Goal: Task Accomplishment & Management: Use online tool/utility

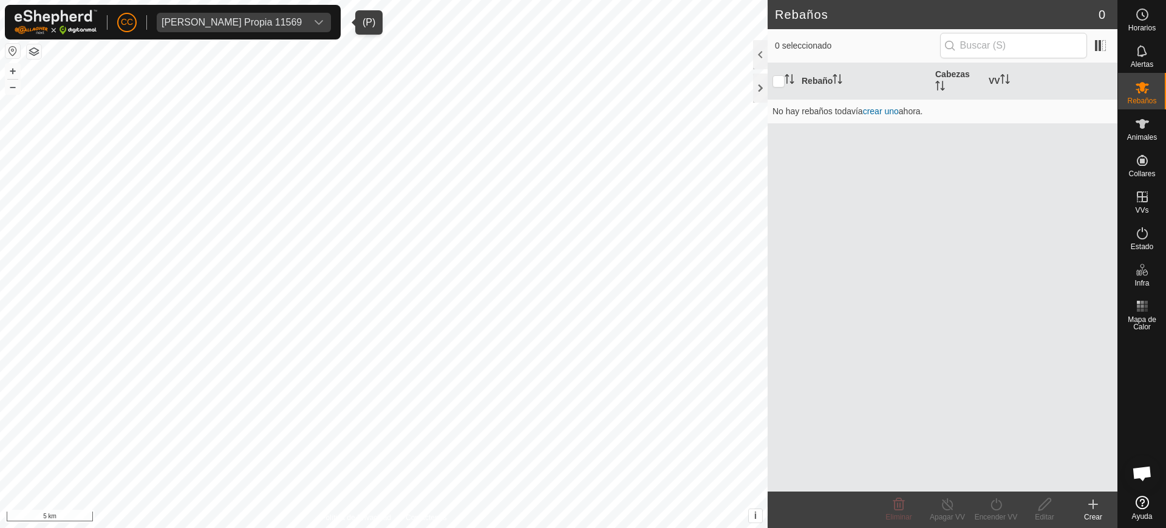
click at [202, 22] on div "[PERSON_NAME] Propia 11569" at bounding box center [232, 23] width 140 height 10
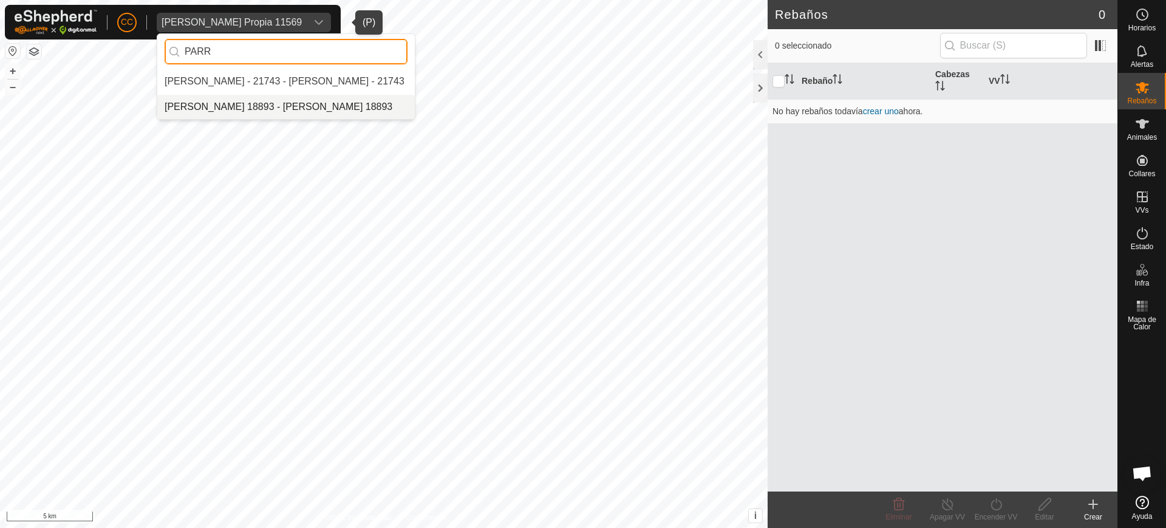
type input "PARR"
click at [278, 110] on li "[PERSON_NAME] 18893 - [PERSON_NAME] 18893" at bounding box center [286, 107] width 258 height 24
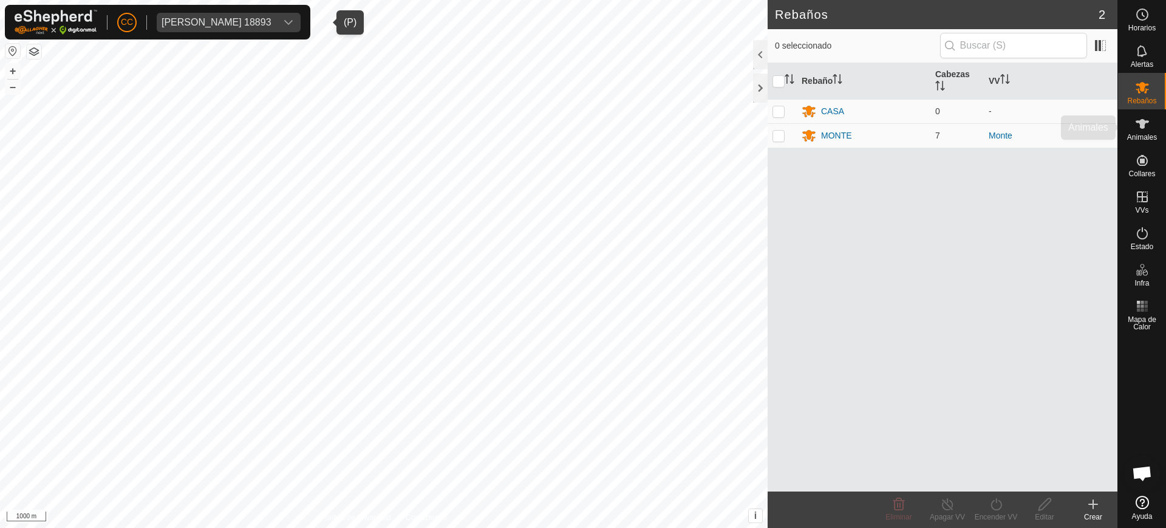
click at [1144, 143] on div "Animales" at bounding box center [1142, 127] width 48 height 36
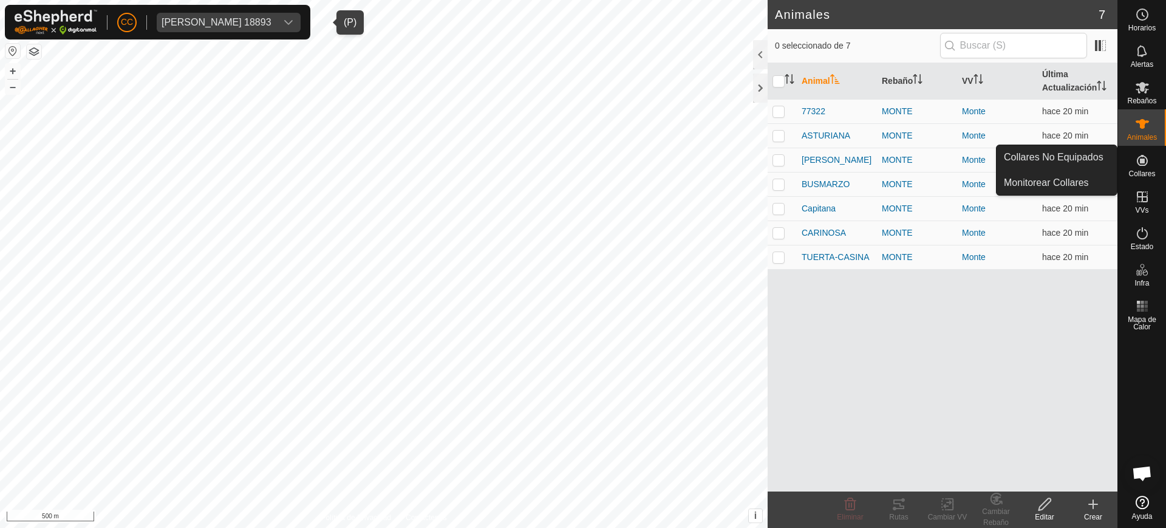
click at [1135, 165] on icon at bounding box center [1142, 160] width 15 height 15
click at [1091, 161] on link "Collares No Equipados" at bounding box center [1057, 157] width 120 height 24
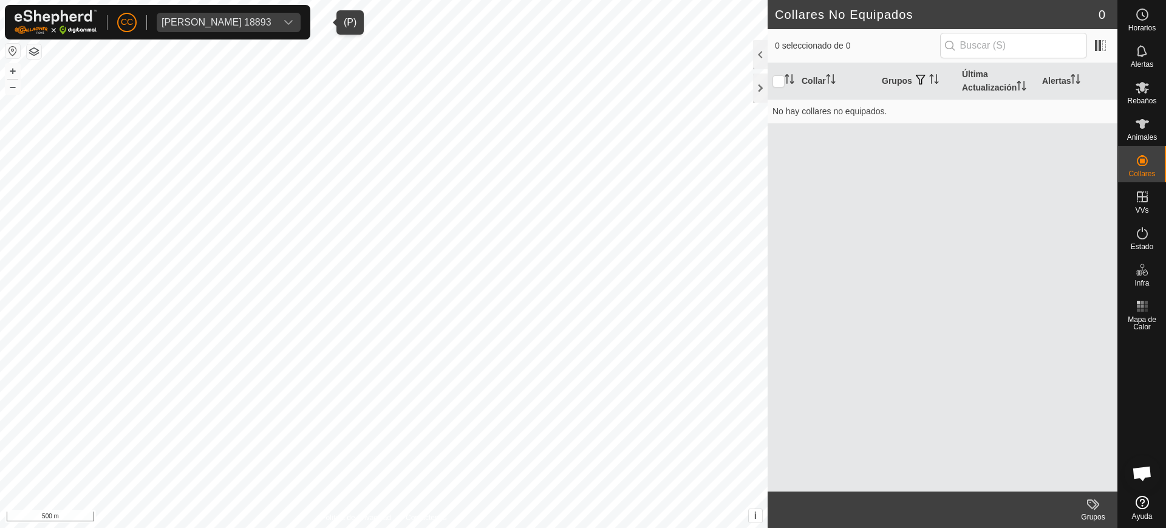
click at [1079, 195] on div "Collar Grupos Última Actualización Alertas No hay collares no equipados." at bounding box center [943, 277] width 350 height 428
click at [1139, 134] on span "Animales" at bounding box center [1142, 137] width 30 height 7
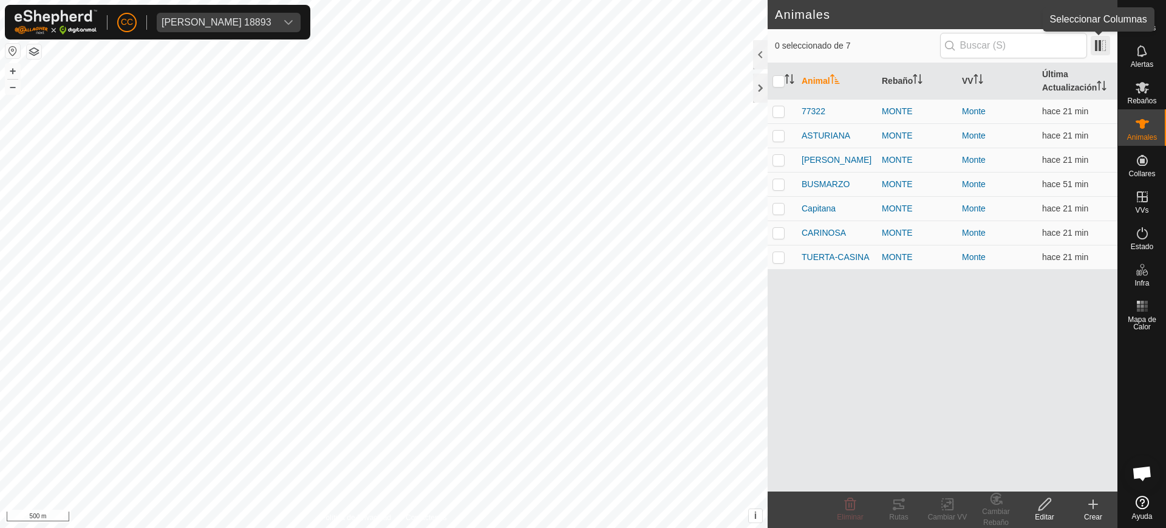
click at [1104, 42] on span at bounding box center [1100, 45] width 19 height 19
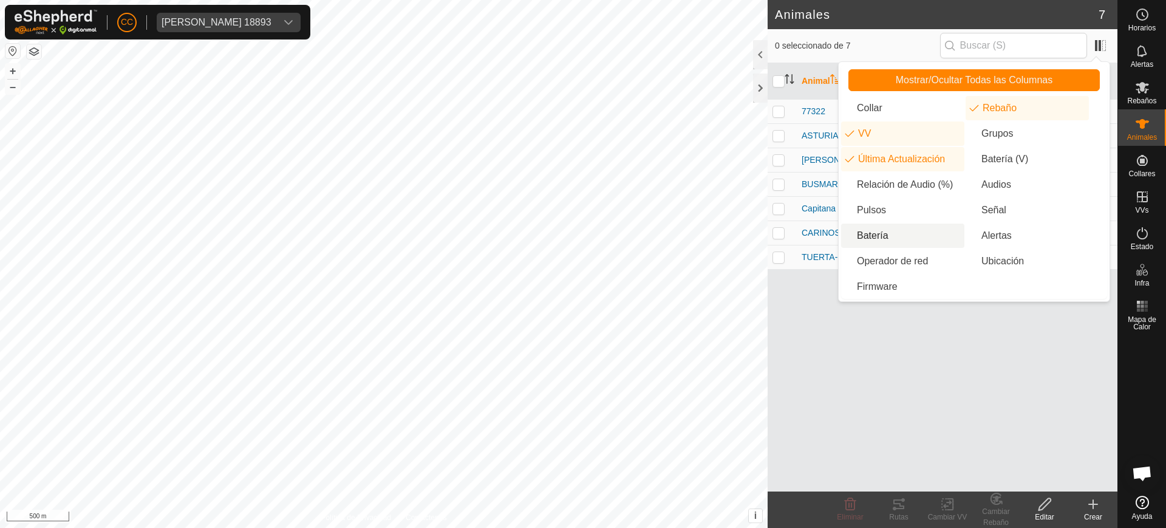
click at [897, 237] on li "Batería" at bounding box center [902, 236] width 123 height 24
click at [916, 355] on div "Animal Rebaño VV Última Actualización Batería 77322 [PERSON_NAME] hace 21 min A…" at bounding box center [943, 277] width 350 height 428
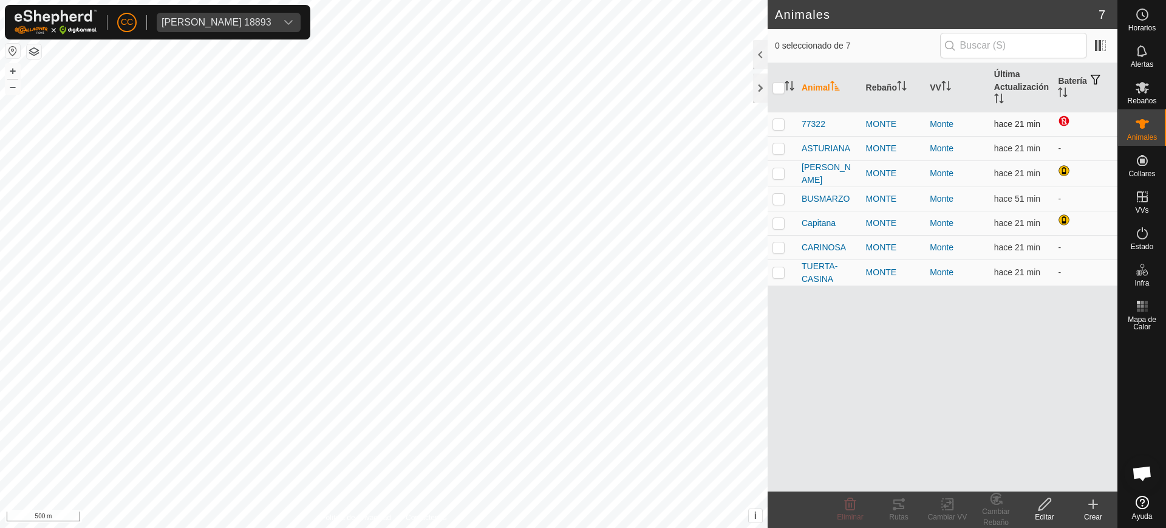
click at [779, 125] on p-checkbox at bounding box center [779, 124] width 12 height 10
checkbox input "true"
click at [776, 149] on p-checkbox at bounding box center [779, 148] width 12 height 10
click at [776, 143] on p-checkbox at bounding box center [779, 148] width 12 height 10
checkbox input "false"
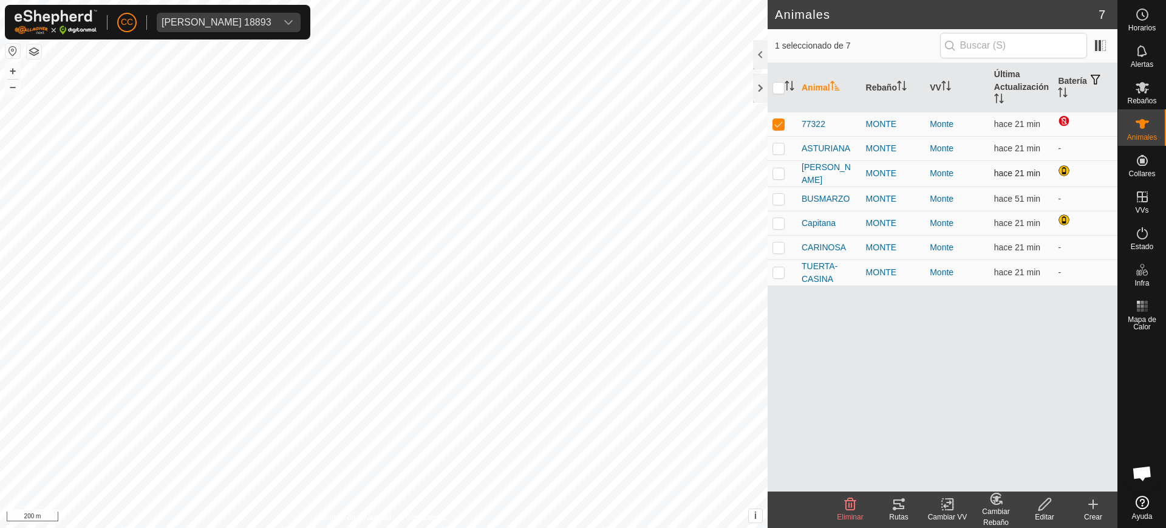
click at [776, 171] on p-checkbox at bounding box center [779, 173] width 12 height 10
checkbox input "true"
click at [776, 189] on td at bounding box center [782, 198] width 29 height 24
checkbox input "true"
click at [780, 222] on p-checkbox at bounding box center [779, 223] width 12 height 10
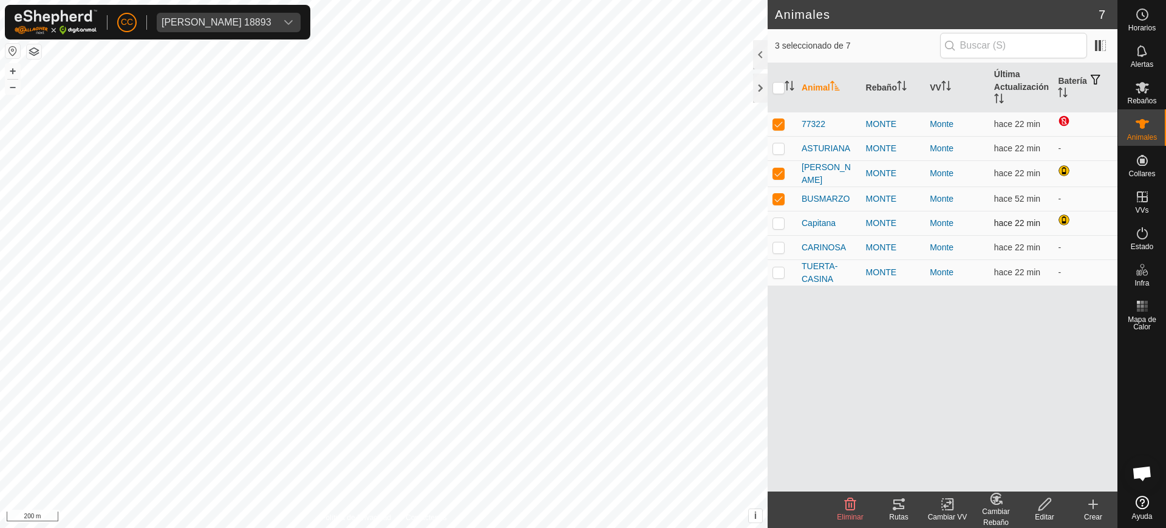
checkbox input "true"
click at [774, 243] on p-checkbox at bounding box center [779, 247] width 12 height 10
checkbox input "true"
click at [780, 268] on p-checkbox at bounding box center [779, 272] width 12 height 10
checkbox input "true"
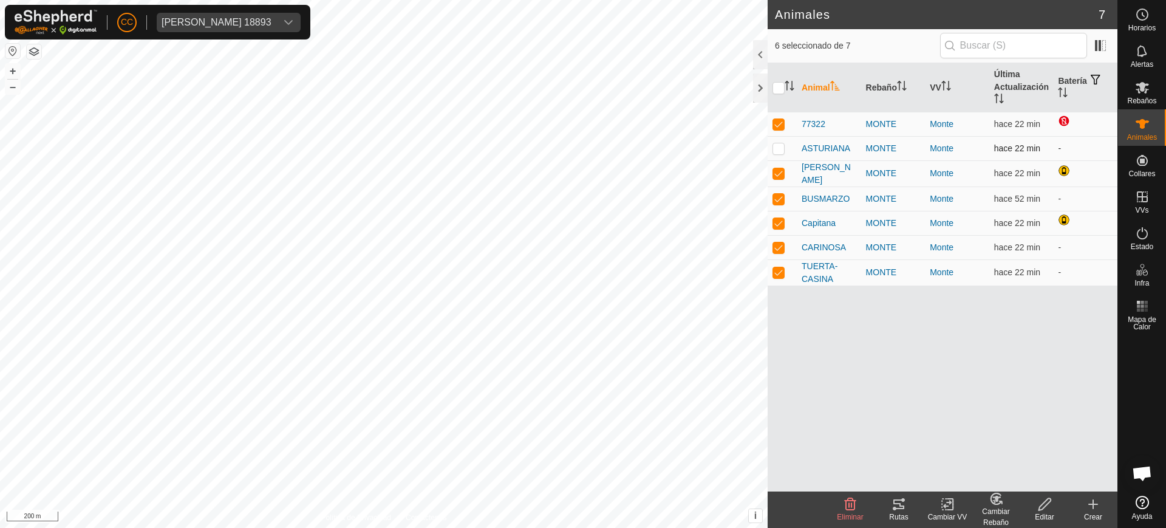
click at [772, 149] on td at bounding box center [782, 148] width 29 height 24
checkbox input "true"
click at [778, 125] on p-checkbox at bounding box center [779, 124] width 12 height 10
checkbox input "false"
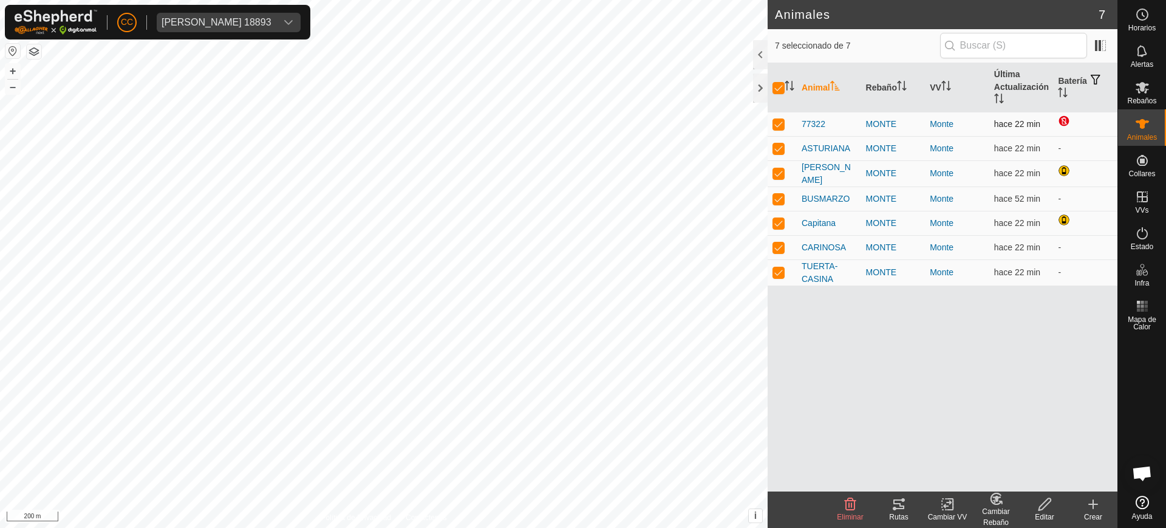
checkbox input "false"
click at [905, 515] on div "Rutas" at bounding box center [899, 516] width 49 height 11
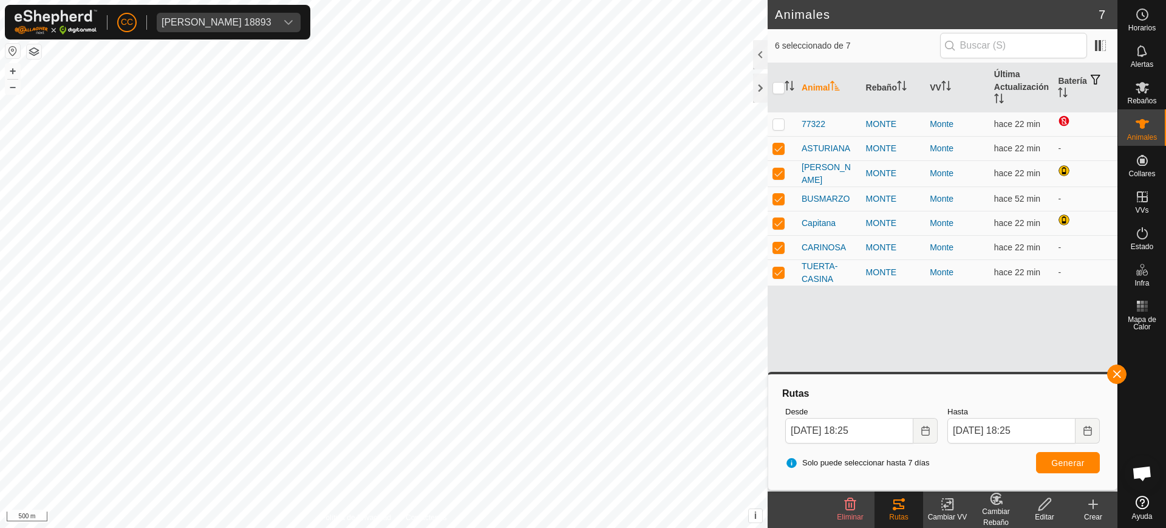
click at [873, 333] on div "Animal Rebaño VV Última Actualización Batería 77322 [PERSON_NAME] hace 22 min A…" at bounding box center [943, 277] width 350 height 428
click at [1147, 18] on icon at bounding box center [1142, 14] width 15 height 15
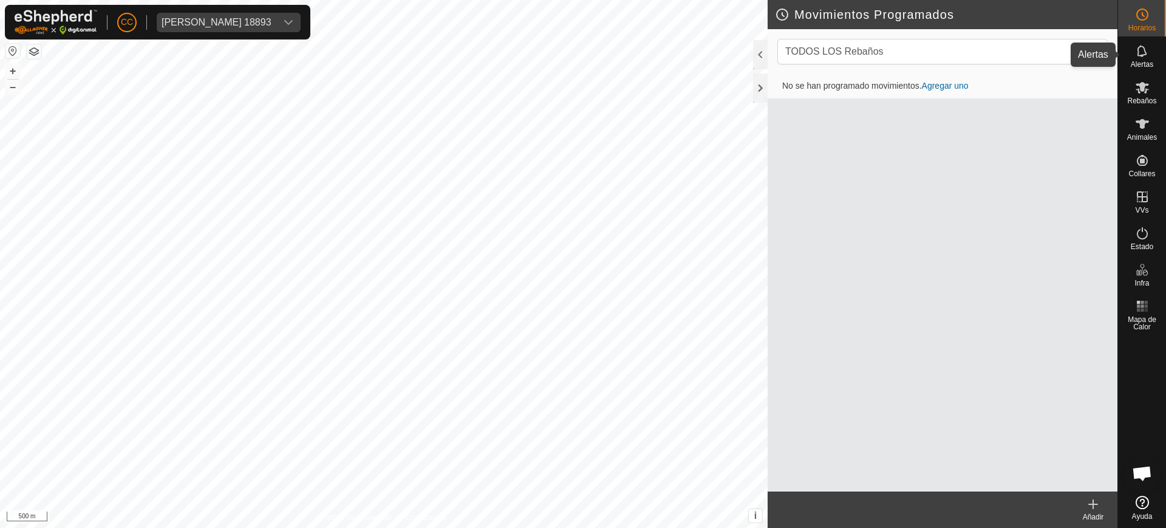
click at [1144, 63] on span "Alertas" at bounding box center [1142, 64] width 22 height 7
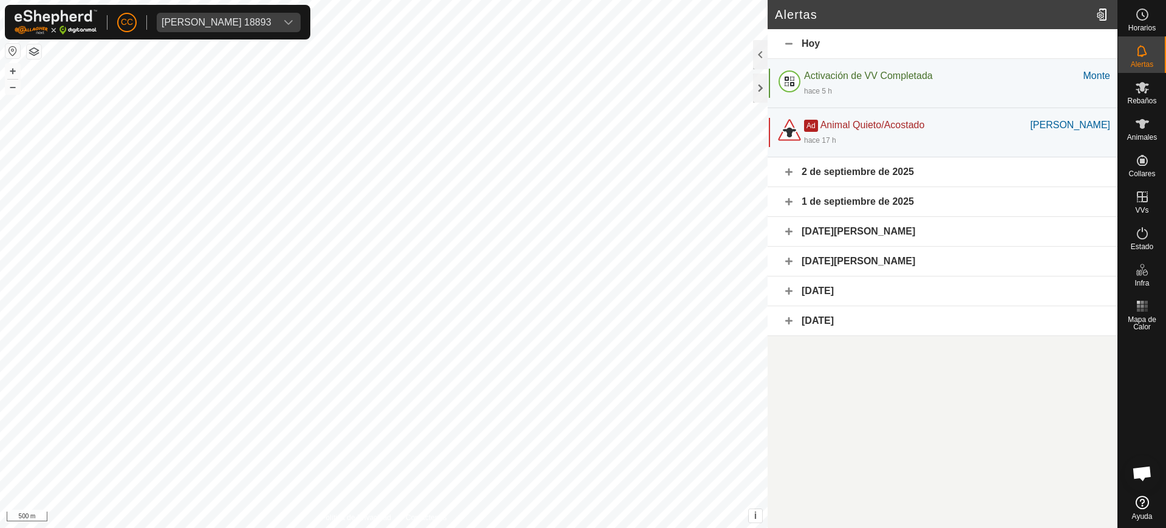
click at [989, 169] on div "2 de septiembre de 2025" at bounding box center [943, 172] width 350 height 30
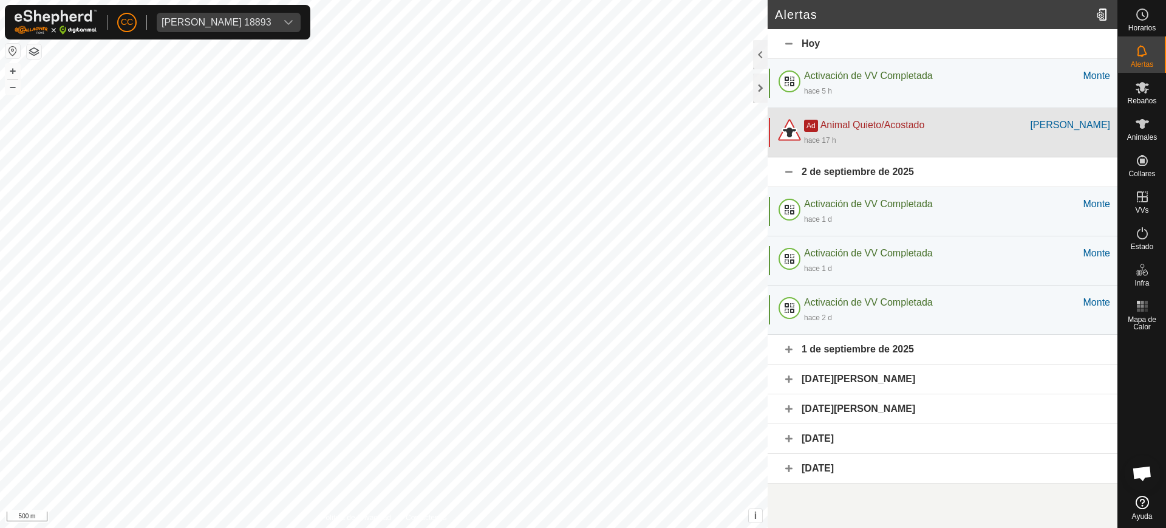
click at [967, 138] on div "hace 17 h" at bounding box center [957, 139] width 306 height 15
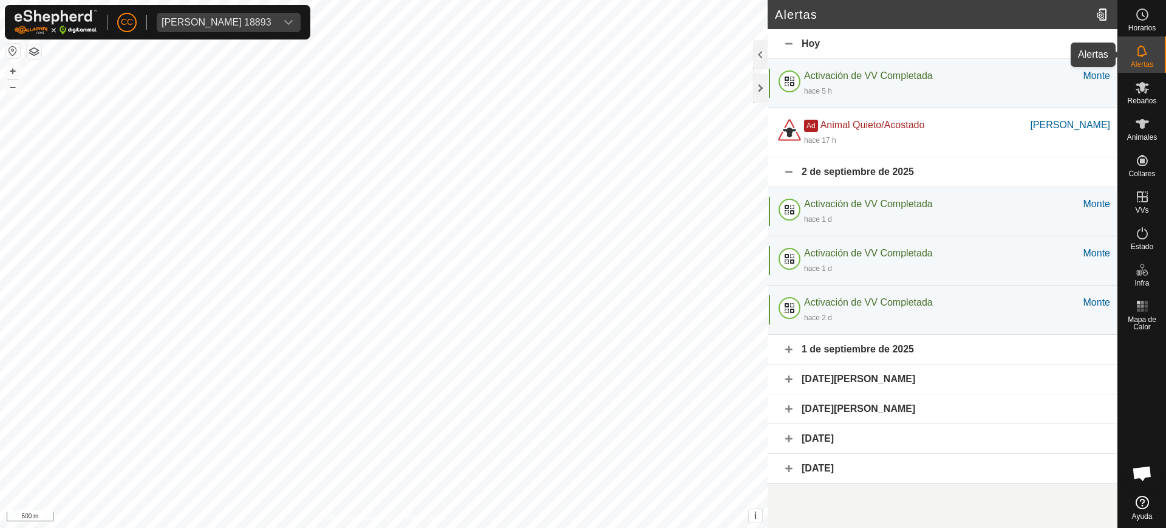
click at [1157, 55] on div "Alertas" at bounding box center [1142, 54] width 48 height 36
click at [1142, 90] on icon at bounding box center [1142, 88] width 13 height 12
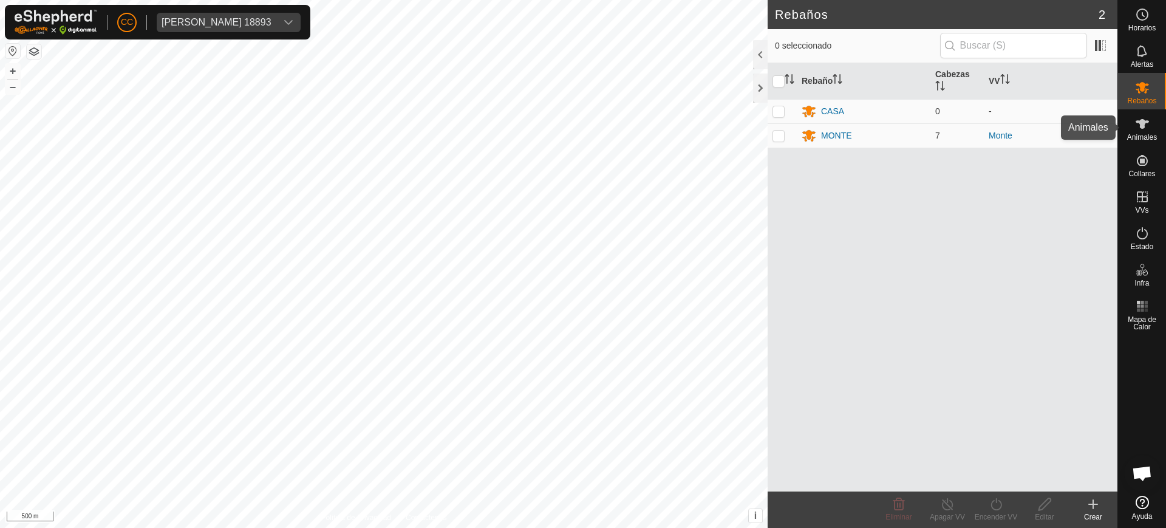
click at [1141, 126] on icon at bounding box center [1142, 124] width 13 height 10
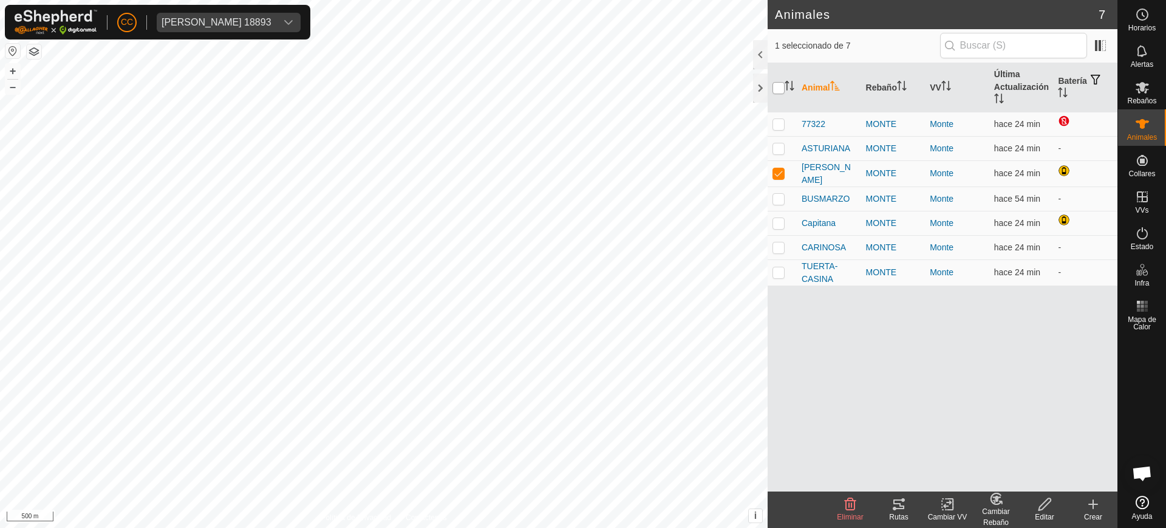
click at [776, 89] on input "checkbox" at bounding box center [779, 88] width 12 height 12
checkbox input "true"
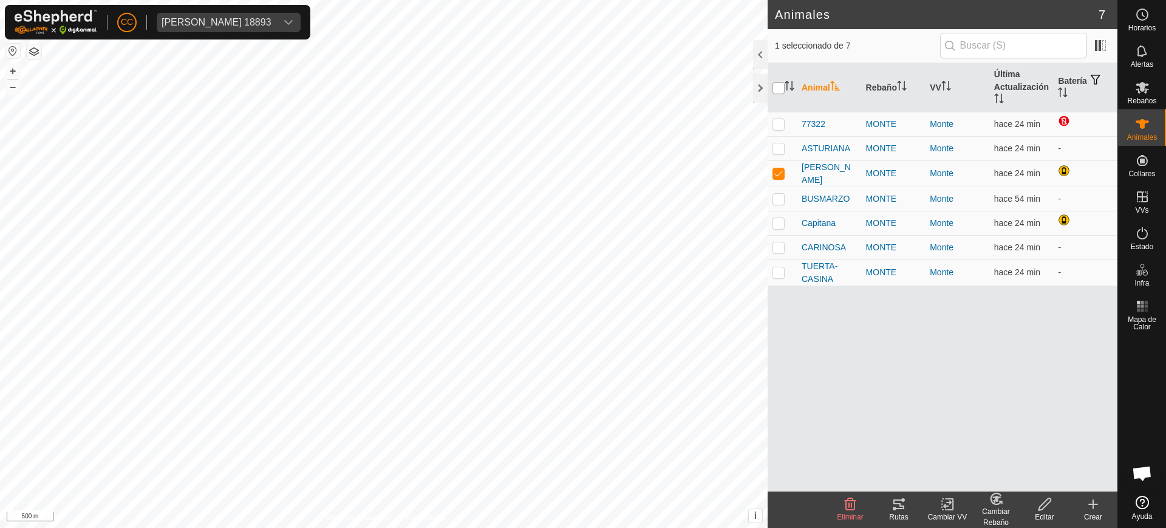
checkbox input "true"
drag, startPoint x: 1139, startPoint y: 233, endPoint x: 1130, endPoint y: 241, distance: 12.1
click at [1139, 233] on icon at bounding box center [1142, 233] width 15 height 15
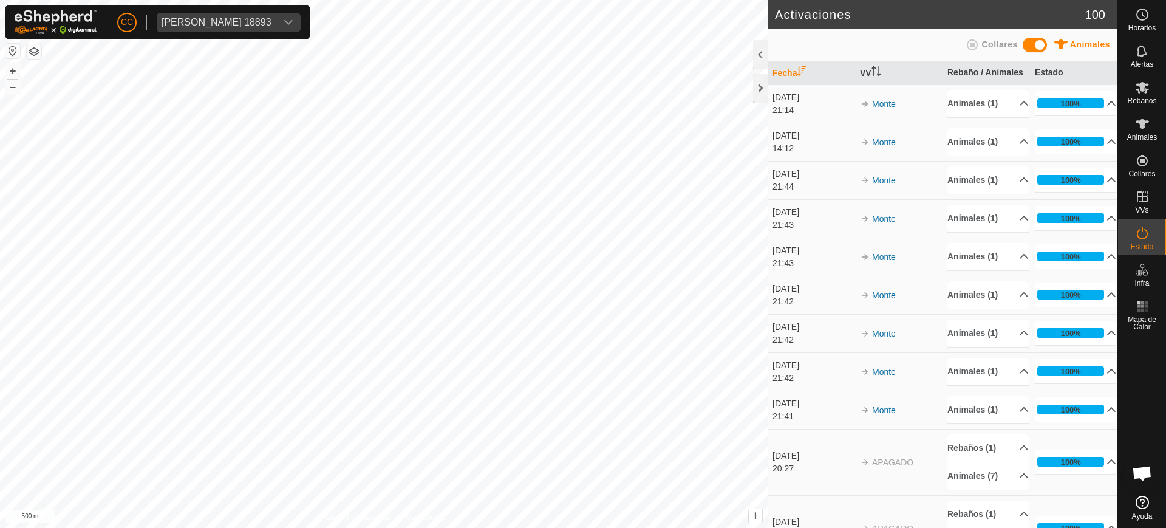
click at [801, 154] on div "14:12" at bounding box center [813, 148] width 81 height 13
click at [1135, 92] on icon at bounding box center [1142, 87] width 15 height 15
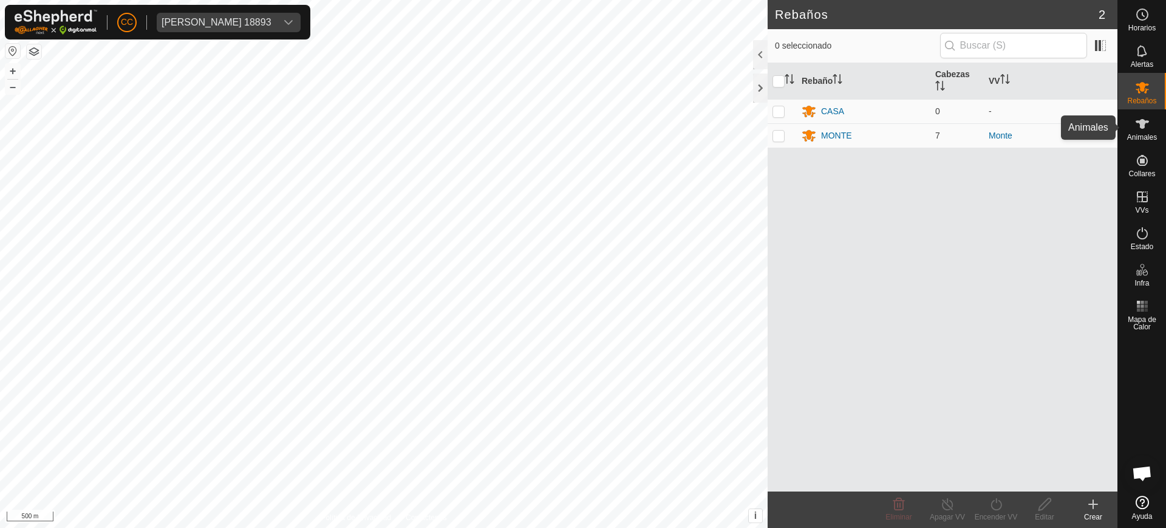
click at [1149, 125] on icon at bounding box center [1142, 124] width 15 height 15
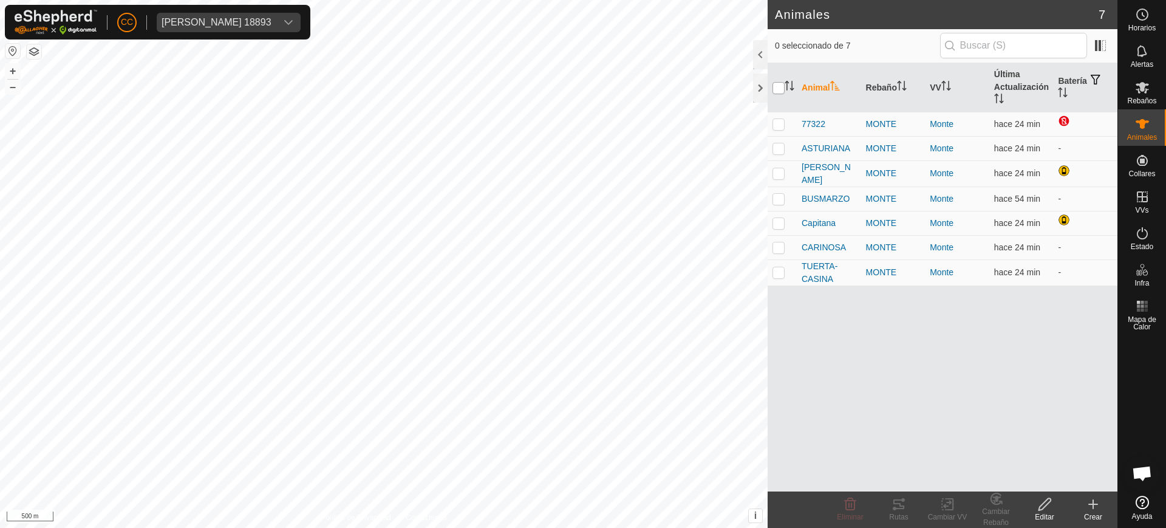
click at [777, 86] on input "checkbox" at bounding box center [779, 88] width 12 height 12
checkbox input "true"
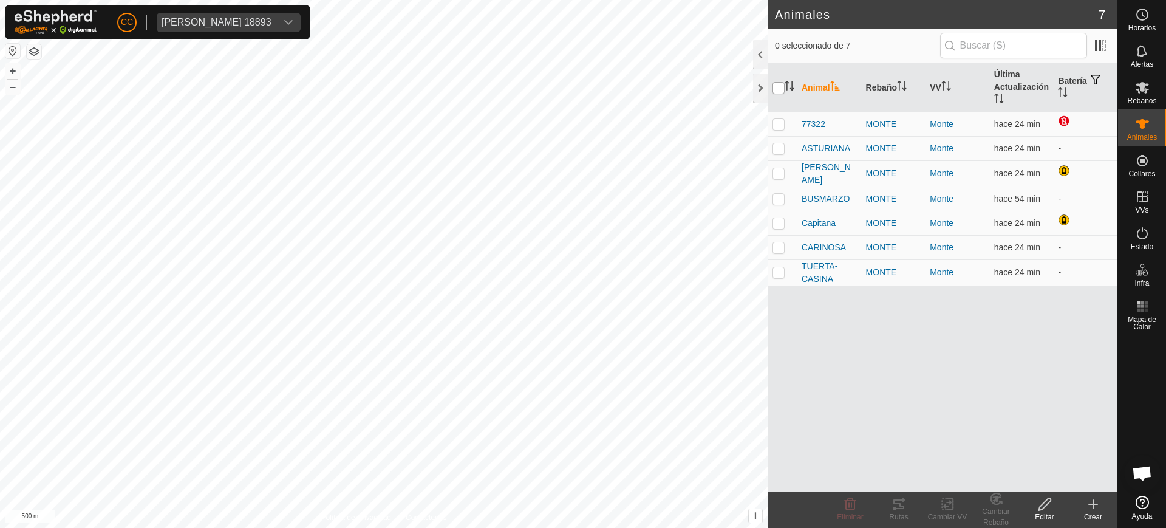
checkbox input "true"
click at [780, 126] on p-checkbox at bounding box center [779, 124] width 12 height 10
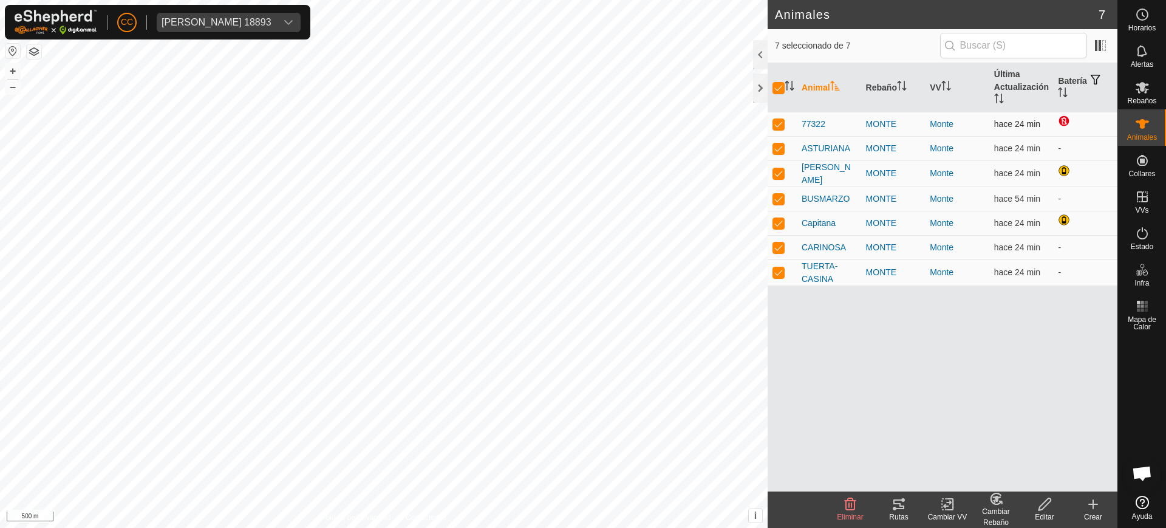
checkbox input "false"
click at [779, 126] on p-checkbox at bounding box center [779, 124] width 12 height 10
checkbox input "true"
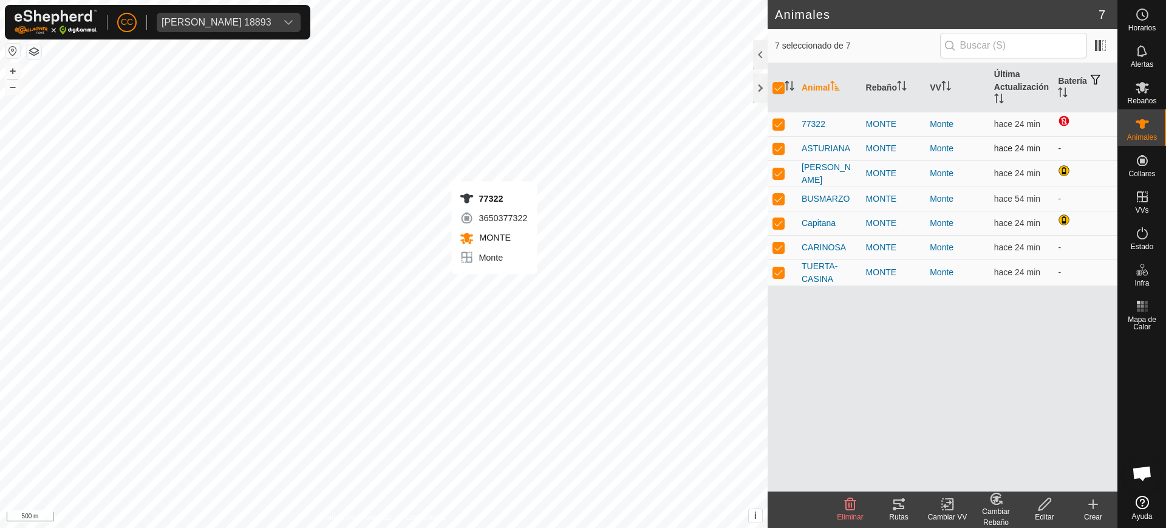
checkbox input "false"
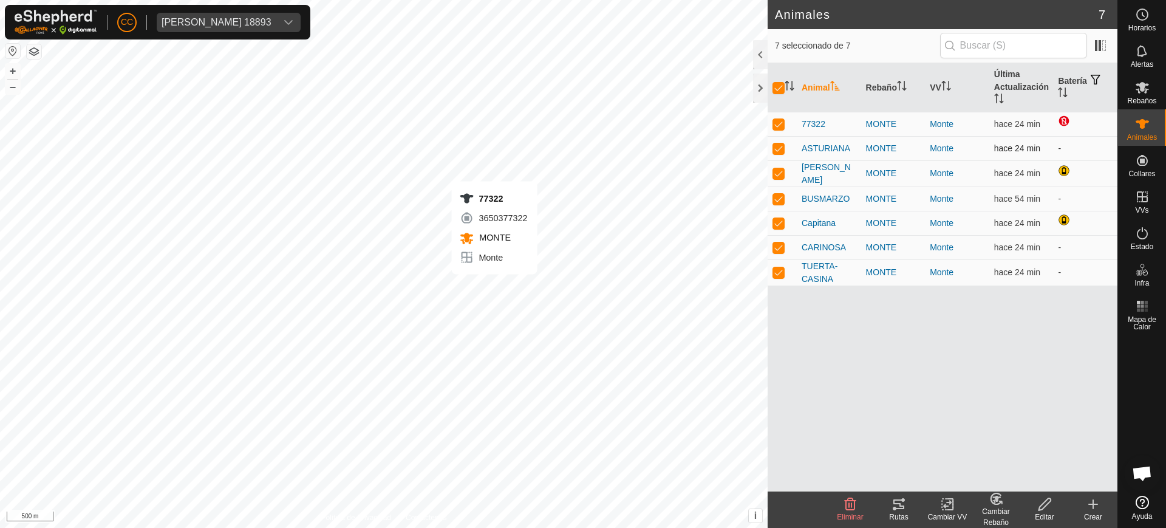
checkbox input "false"
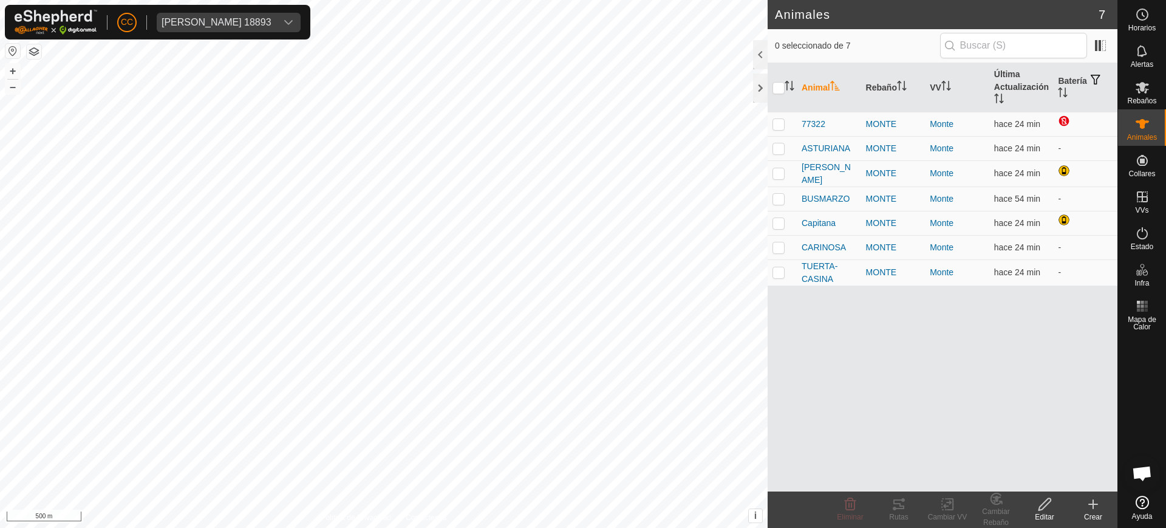
click at [780, 80] on th at bounding box center [782, 87] width 29 height 49
click at [780, 88] on input "checkbox" at bounding box center [779, 88] width 12 height 12
checkbox input "true"
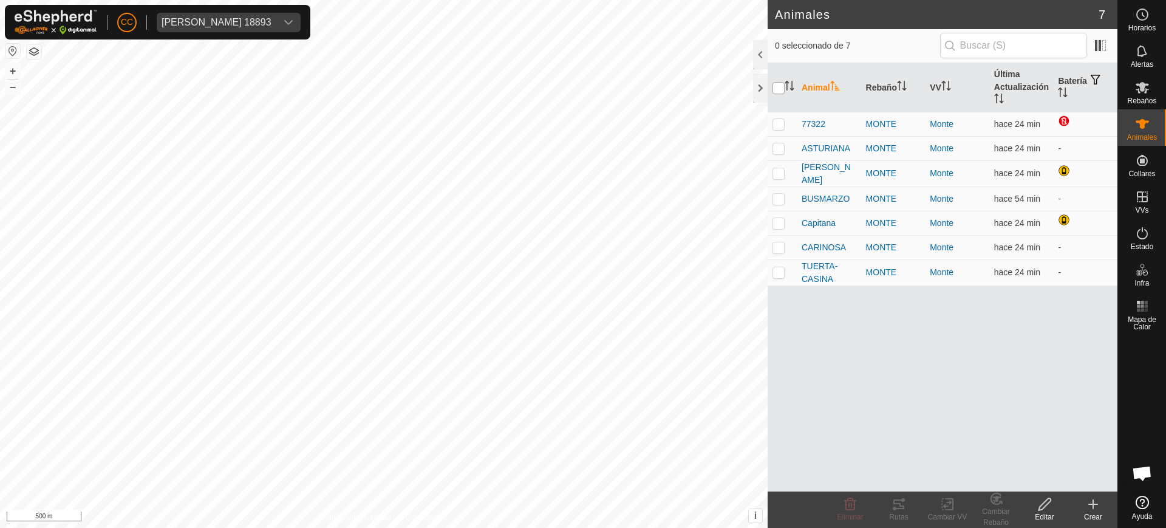
checkbox input "true"
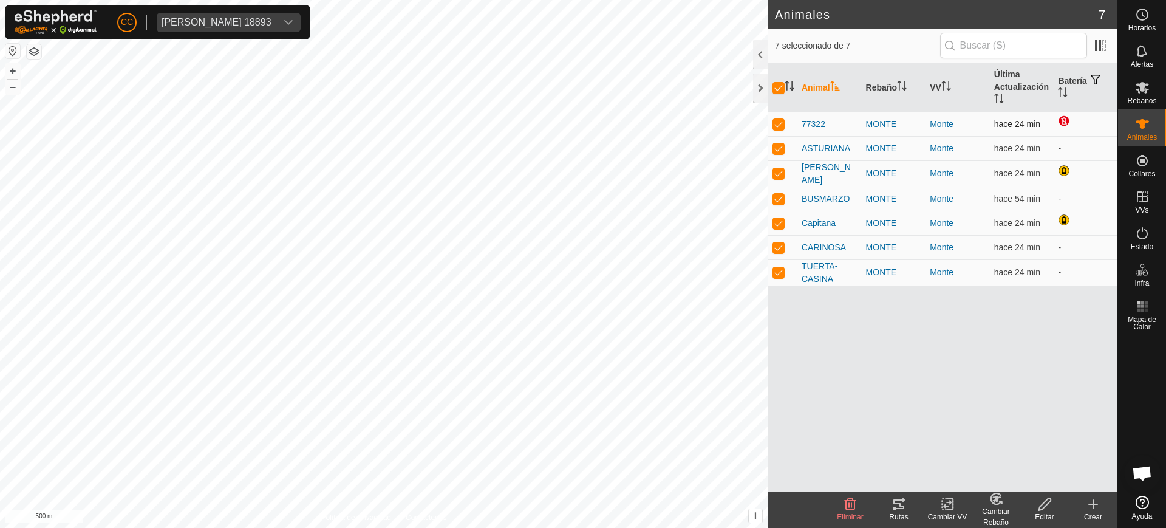
click at [777, 126] on p-checkbox at bounding box center [779, 124] width 12 height 10
checkbox input "false"
click at [904, 507] on icon at bounding box center [898, 504] width 11 height 10
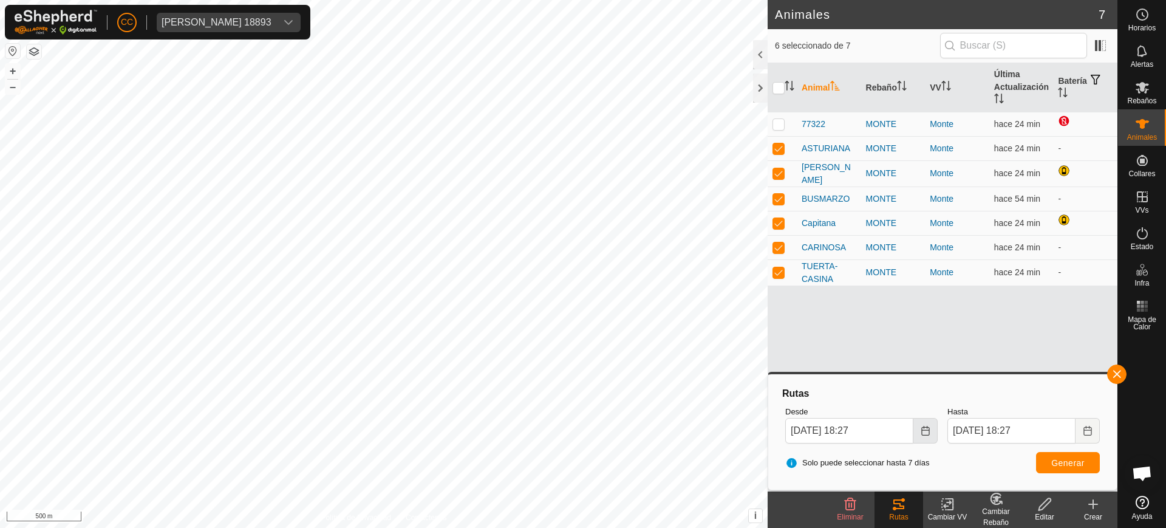
click at [923, 437] on button "Choose Date" at bounding box center [925, 431] width 24 height 26
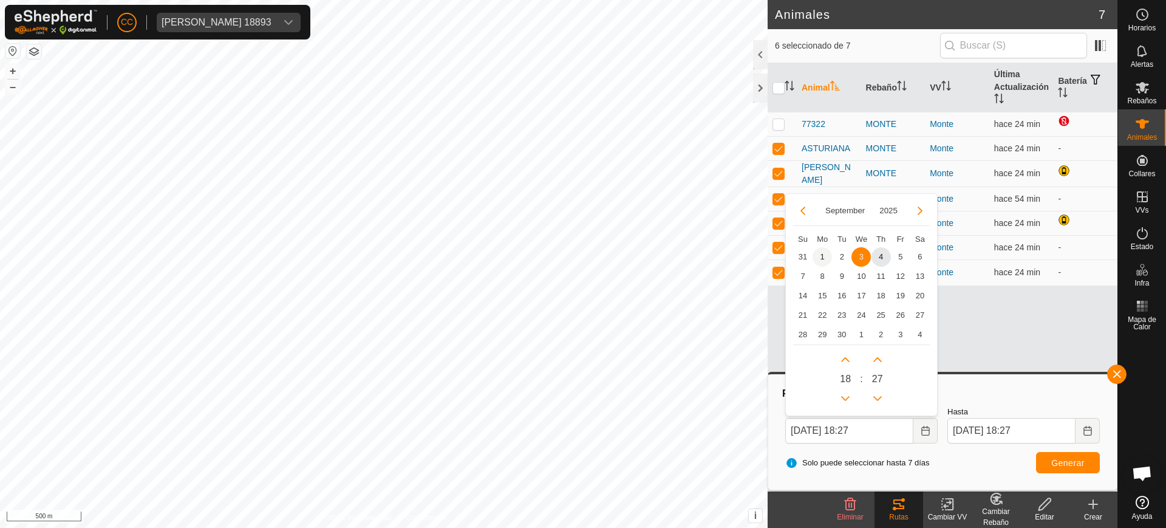
click at [832, 256] on span "1" at bounding box center [822, 256] width 19 height 19
type input "[DATE] 18:27"
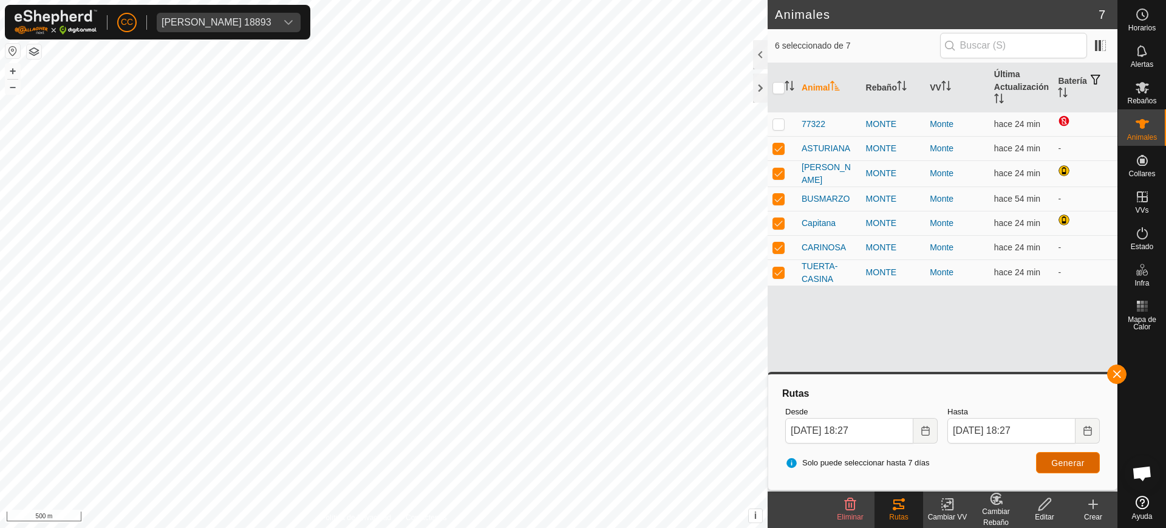
click at [1060, 462] on span "Generar" at bounding box center [1067, 463] width 33 height 10
click at [774, 128] on p-checkbox at bounding box center [779, 124] width 12 height 10
checkbox input "true"
click at [778, 120] on p-checkbox at bounding box center [779, 124] width 12 height 10
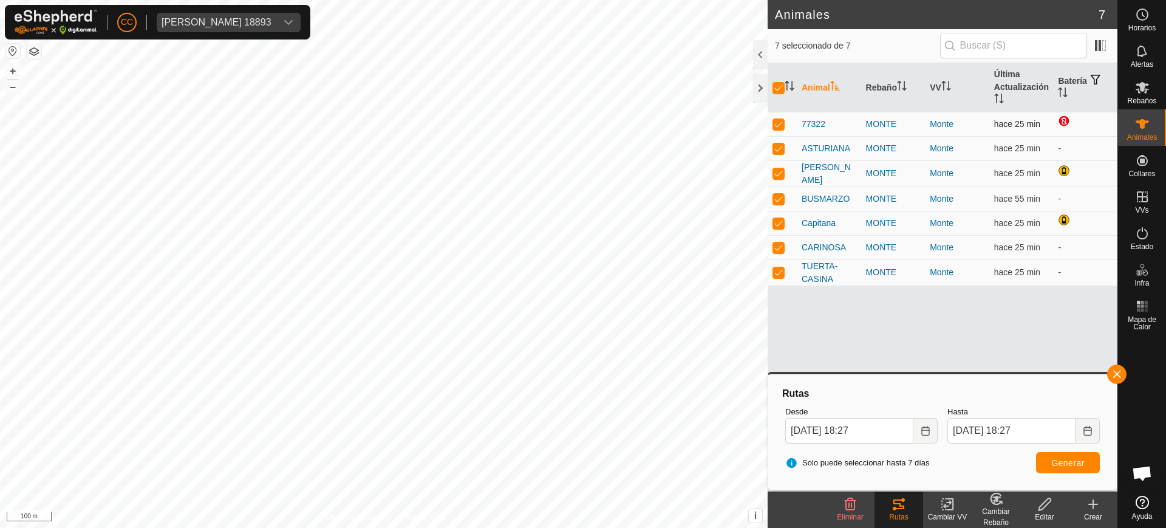
checkbox input "false"
click at [31, 50] on button "button" at bounding box center [34, 51] width 15 height 15
click at [776, 123] on p-checkbox at bounding box center [779, 124] width 12 height 10
checkbox input "true"
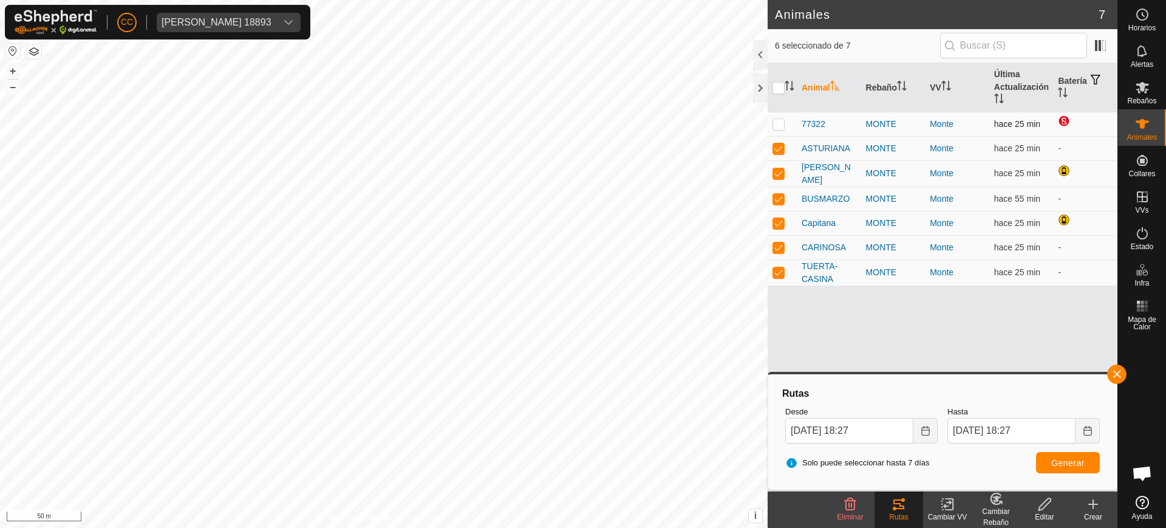
checkbox input "true"
click at [778, 124] on p-checkbox at bounding box center [779, 124] width 12 height 10
checkbox input "false"
click at [1146, 57] on icon at bounding box center [1142, 51] width 15 height 15
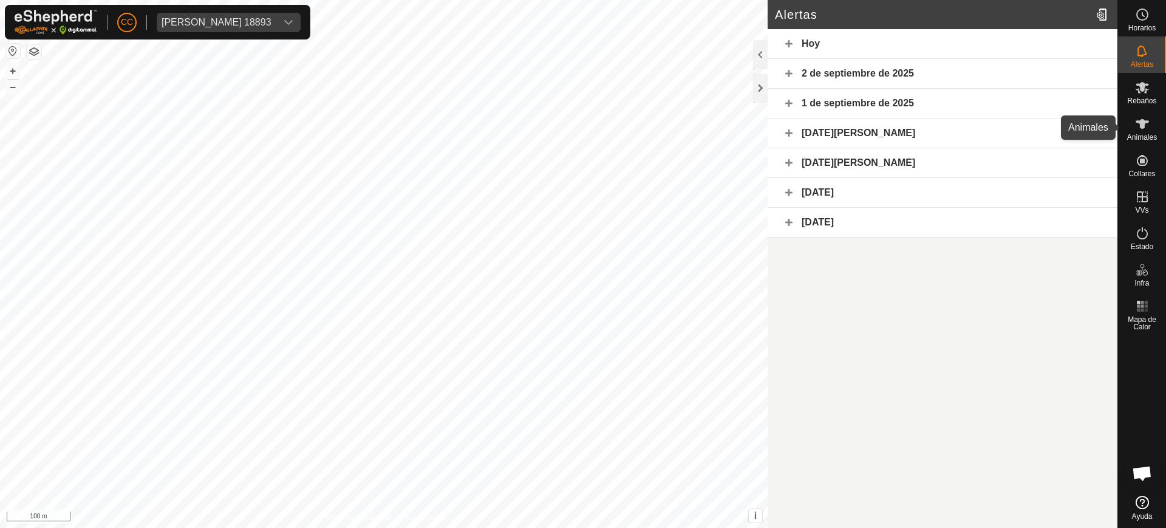
click at [1146, 123] on icon at bounding box center [1142, 124] width 15 height 15
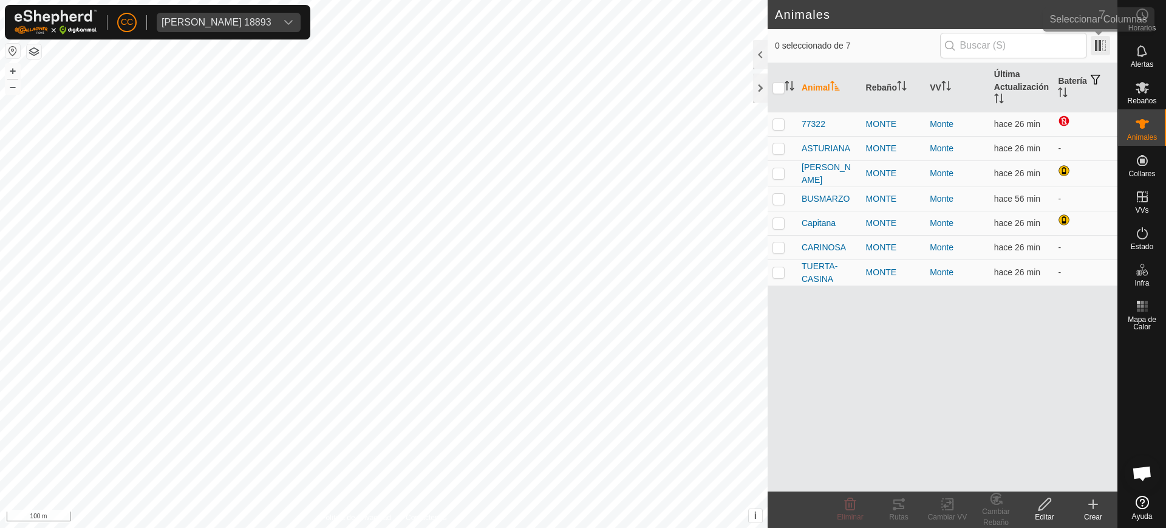
click at [1107, 46] on span at bounding box center [1100, 45] width 19 height 19
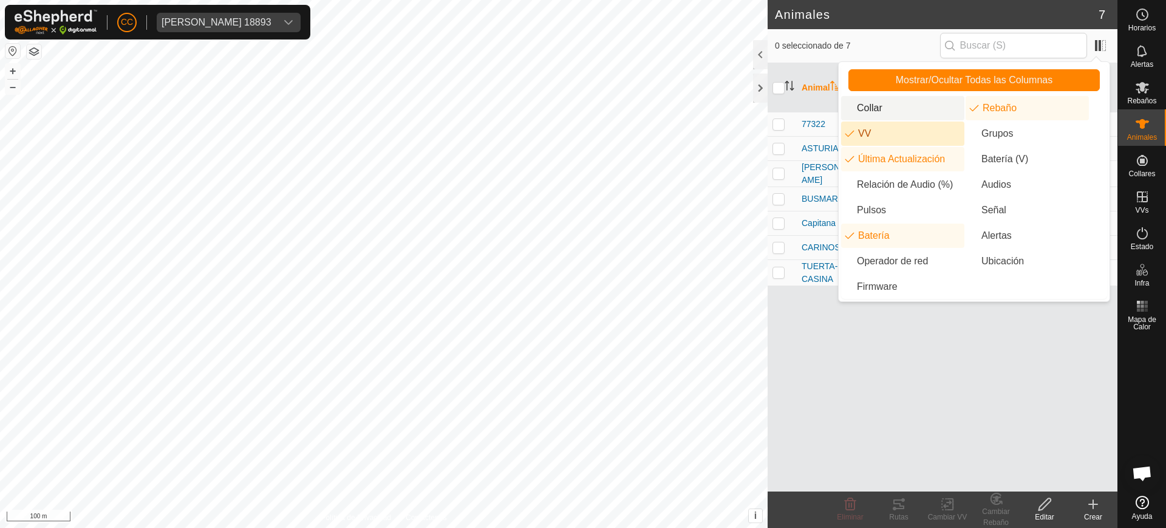
click at [883, 103] on li "Collar" at bounding box center [902, 108] width 123 height 24
click at [873, 383] on div "Animal Collar Rebaño VV Última Actualización Batería 77322 3650377322 [PERSON_N…" at bounding box center [943, 277] width 350 height 428
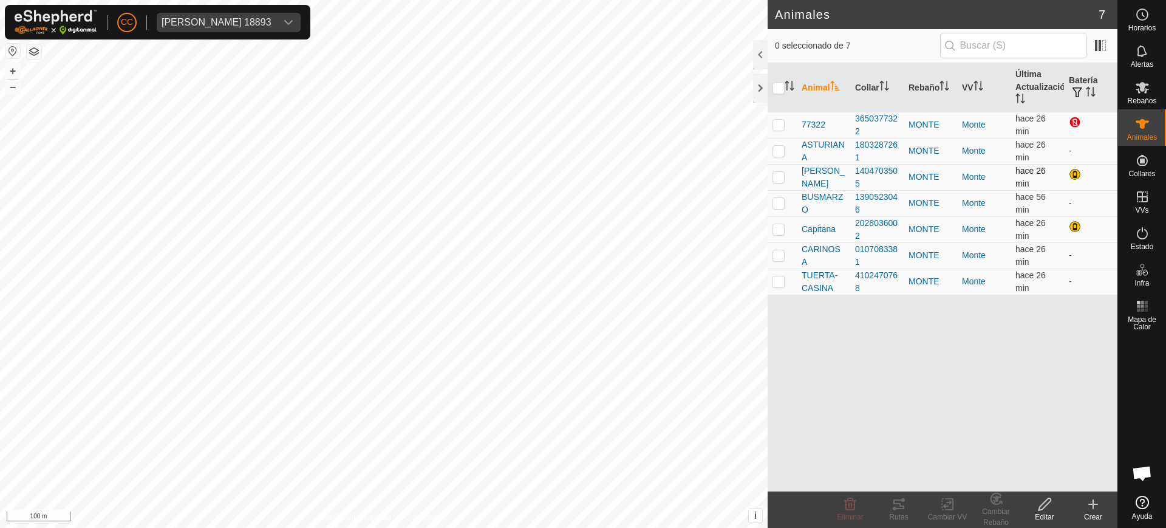
click at [772, 175] on td at bounding box center [782, 177] width 29 height 26
checkbox input "true"
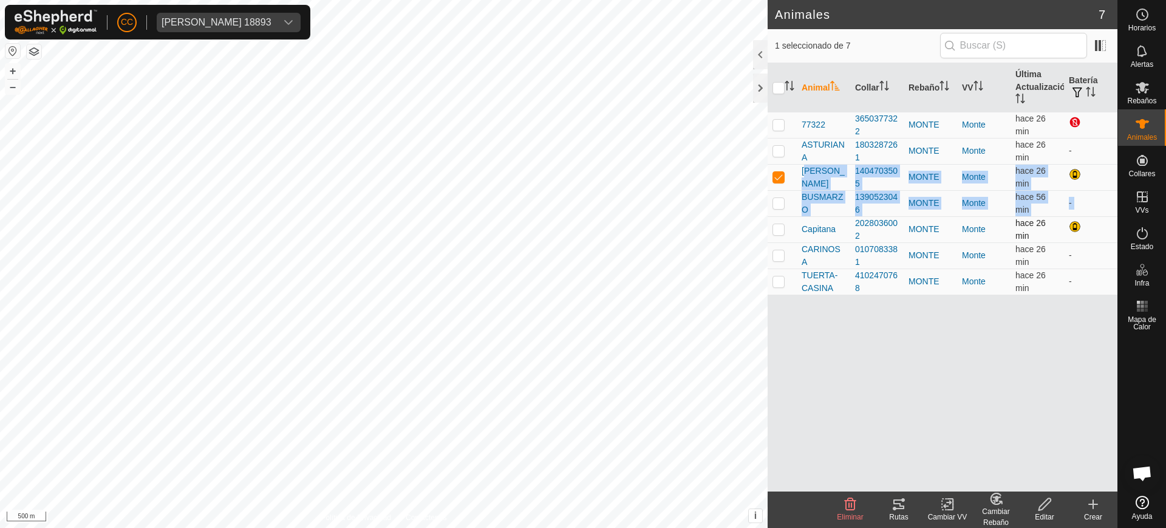
click at [779, 228] on p-checkbox at bounding box center [779, 229] width 12 height 10
checkbox input "true"
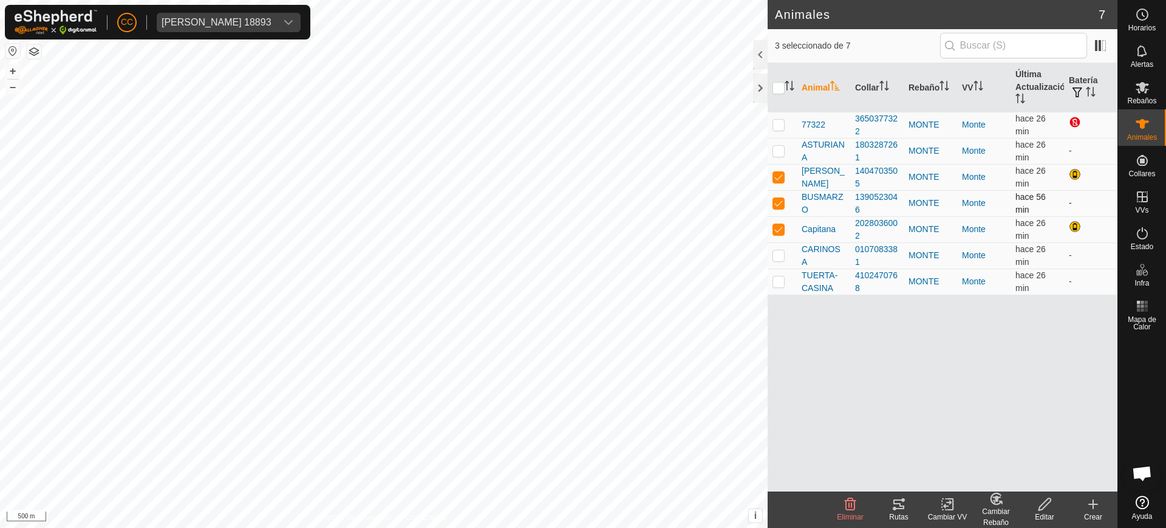
click at [780, 201] on p-checkbox at bounding box center [779, 203] width 12 height 10
checkbox input "false"
click at [776, 228] on p-checkbox at bounding box center [779, 229] width 12 height 10
checkbox input "false"
click at [779, 126] on p-checkbox at bounding box center [779, 125] width 12 height 10
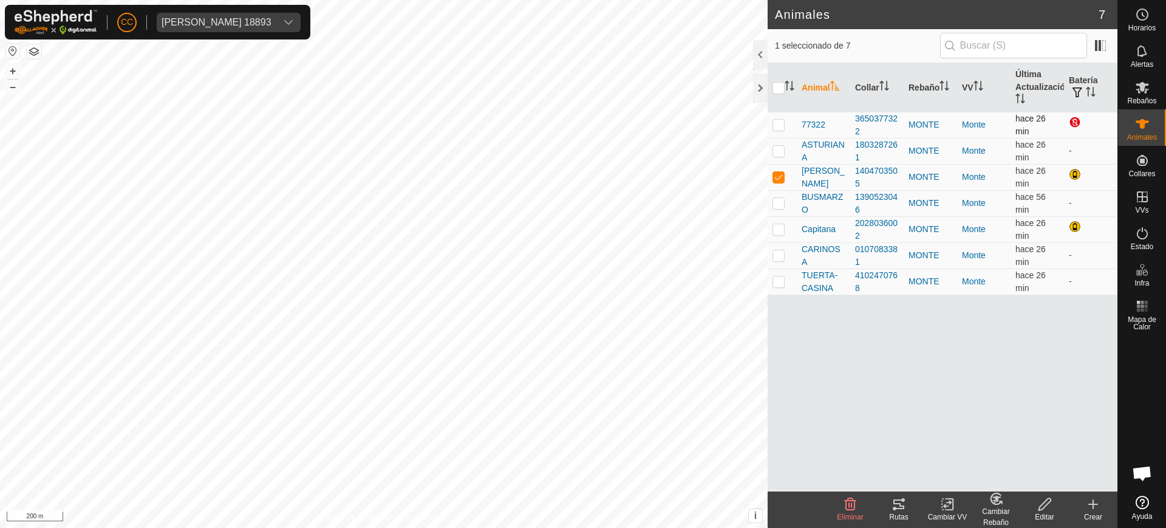
checkbox input "true"
click at [1140, 64] on span "Alertas" at bounding box center [1142, 64] width 22 height 7
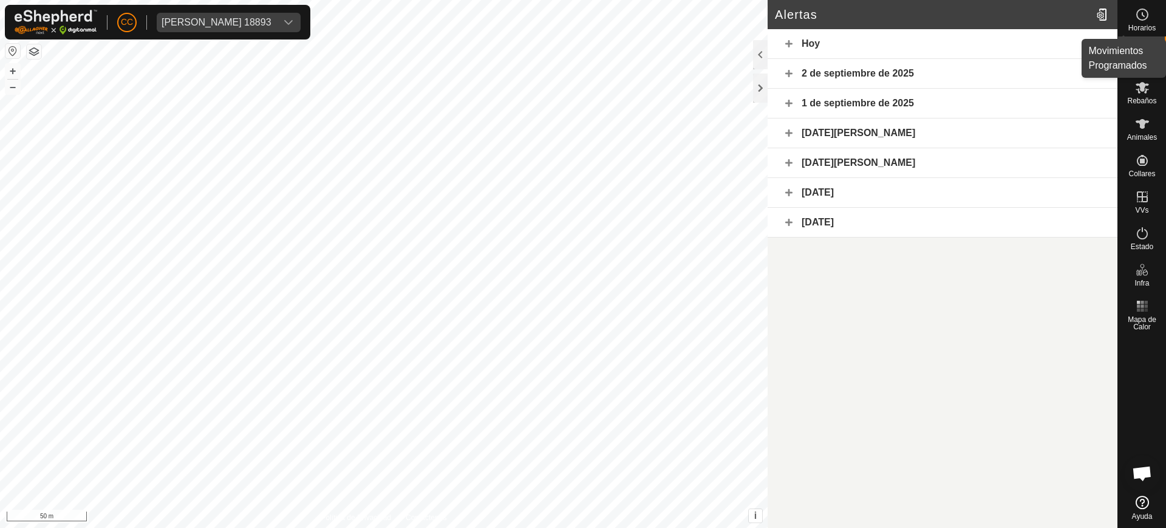
click at [1136, 21] on icon at bounding box center [1142, 14] width 15 height 15
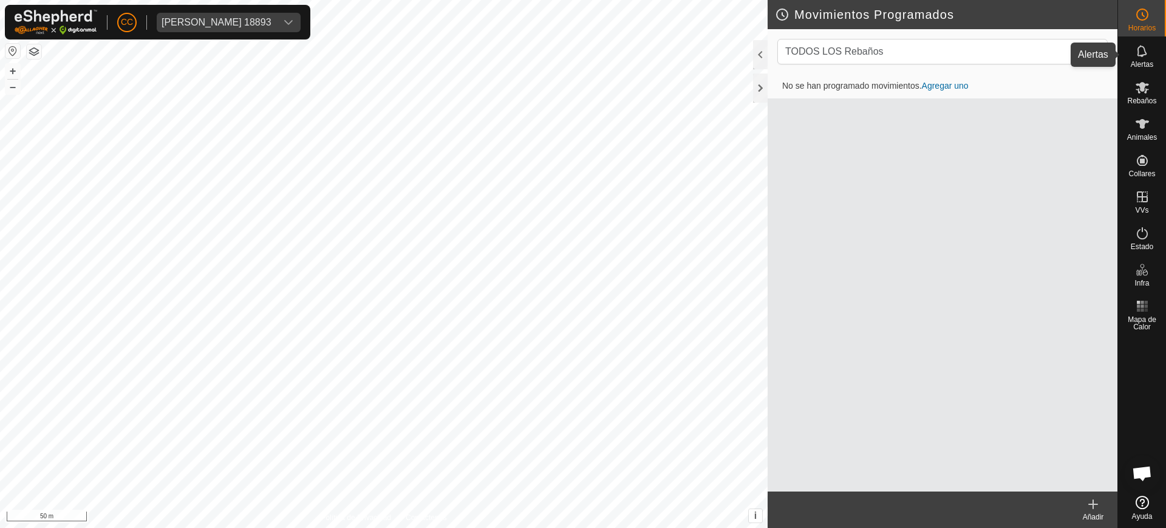
click at [1137, 53] on icon at bounding box center [1142, 51] width 15 height 15
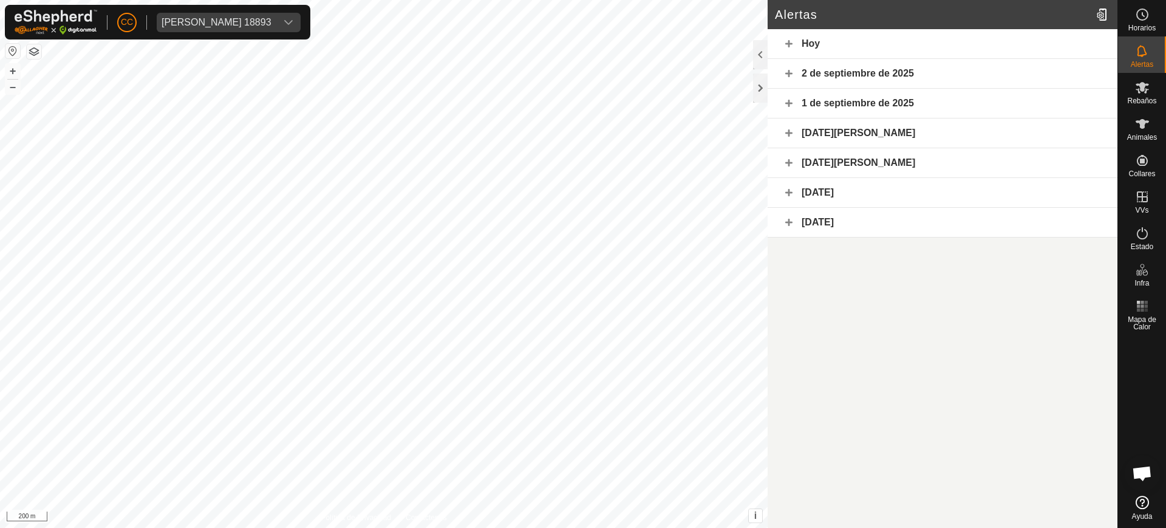
click at [780, 69] on div "2 de septiembre de 2025" at bounding box center [943, 74] width 350 height 30
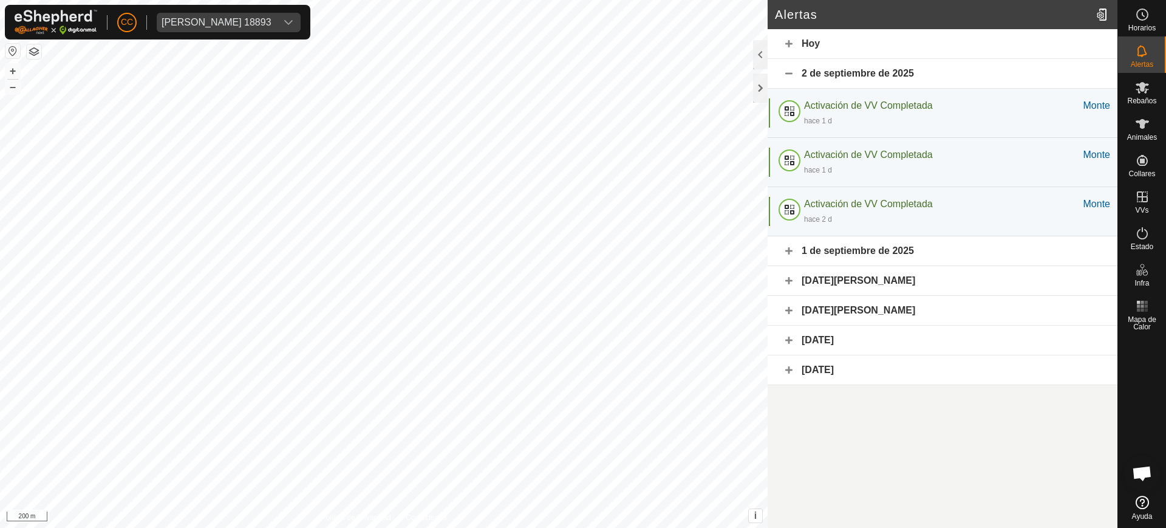
click at [786, 69] on div "2 de septiembre de 2025" at bounding box center [943, 74] width 350 height 30
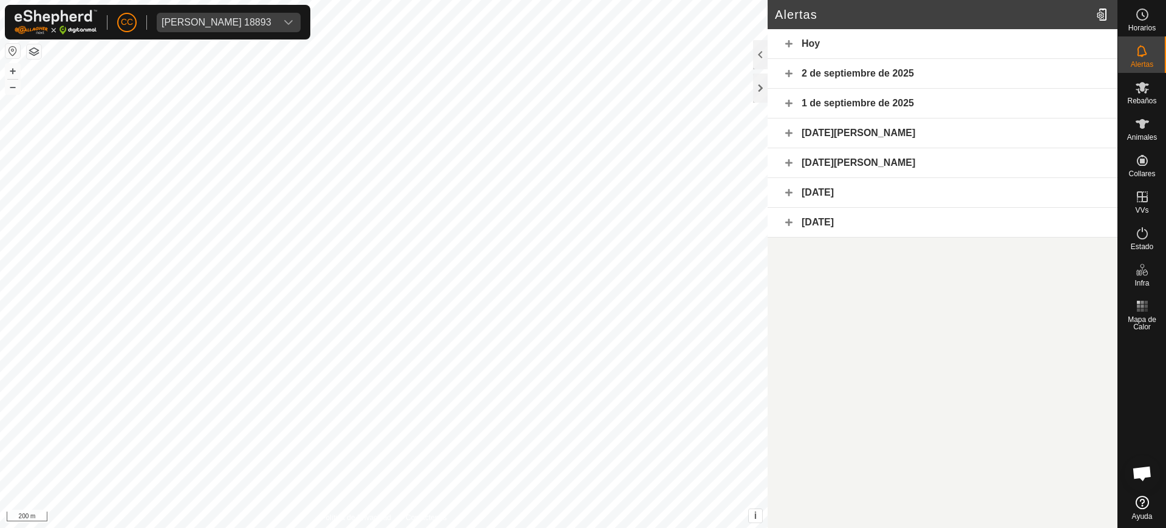
click at [786, 104] on div "1 de septiembre de 2025" at bounding box center [943, 104] width 350 height 30
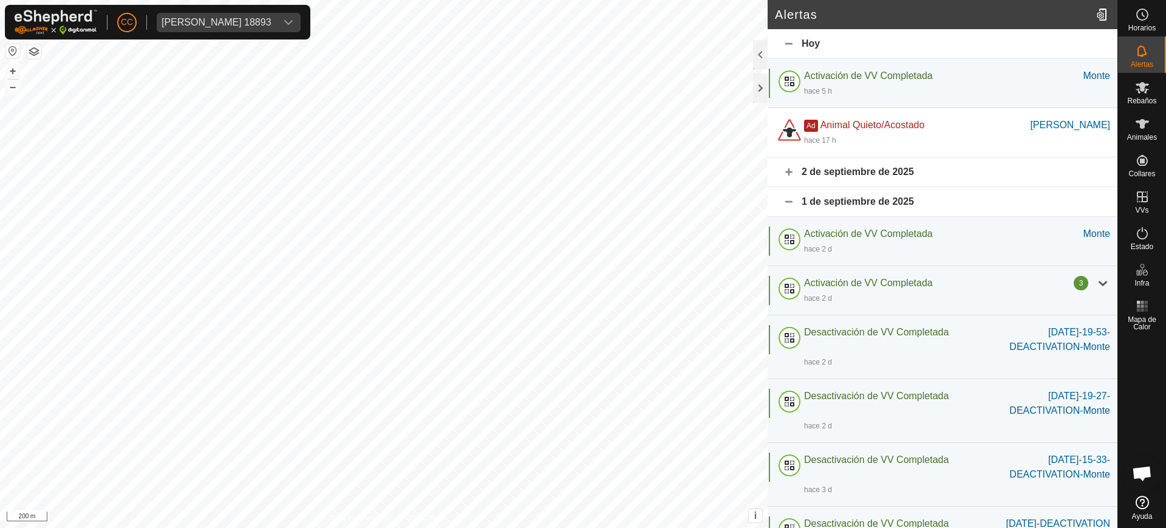
click at [784, 171] on div "2 de septiembre de 2025" at bounding box center [943, 172] width 350 height 30
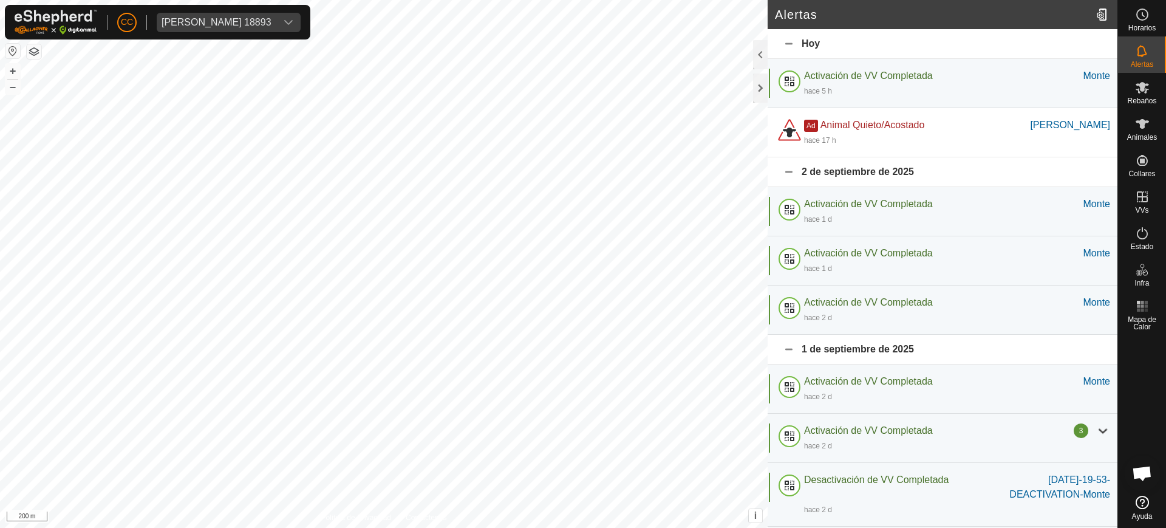
click at [780, 168] on div "2 de septiembre de 2025" at bounding box center [943, 172] width 350 height 30
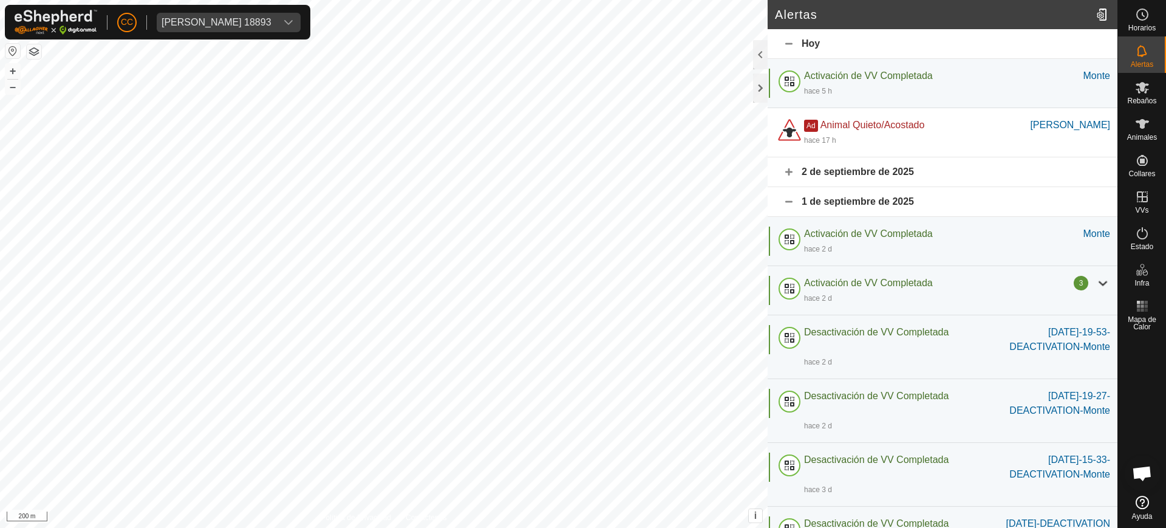
click at [790, 196] on div "1 de septiembre de 2025" at bounding box center [943, 202] width 350 height 30
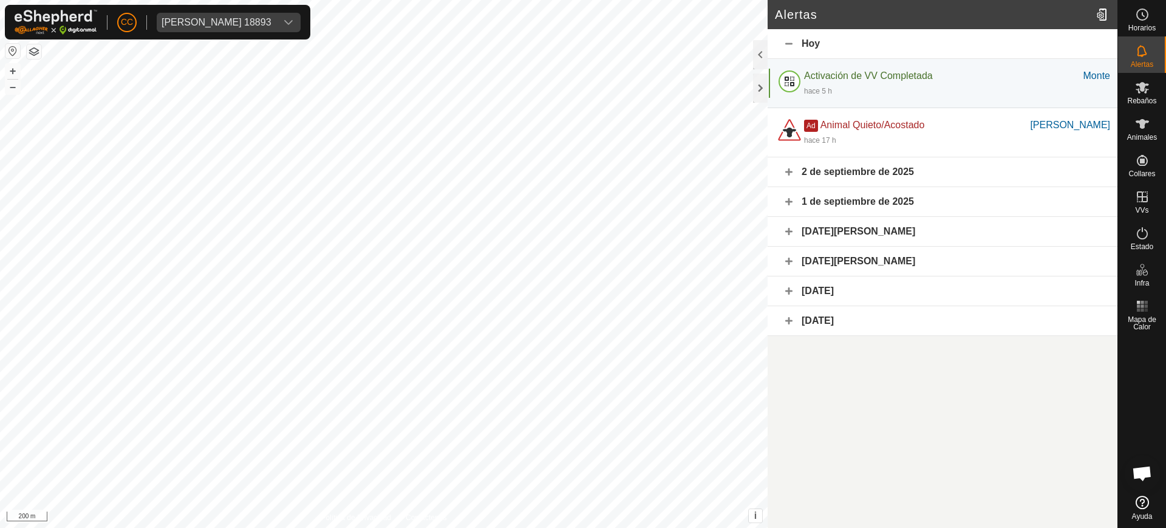
click at [788, 199] on div "1 de septiembre de 2025" at bounding box center [943, 202] width 350 height 30
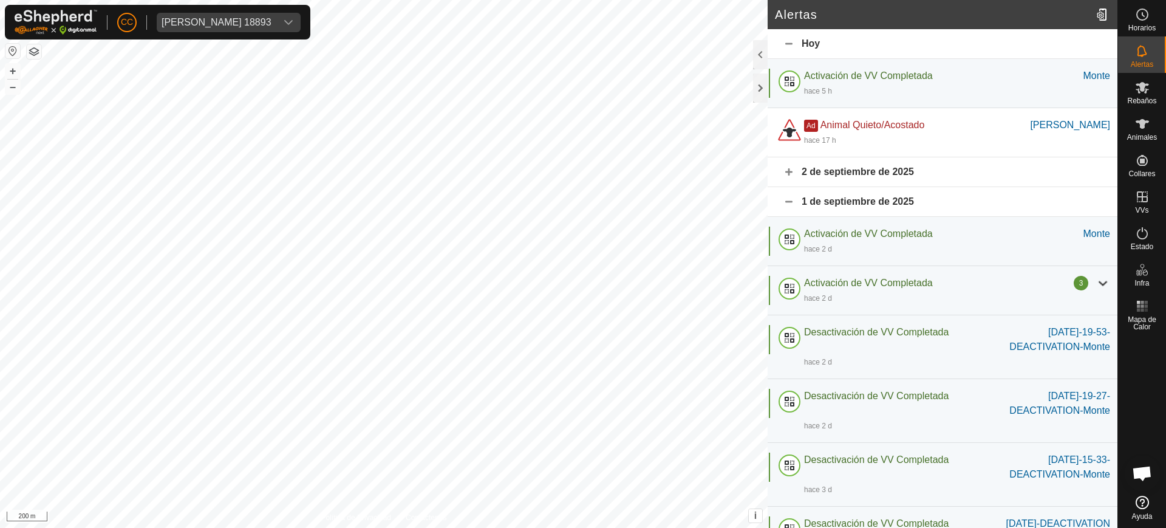
click at [790, 172] on div "2 de septiembre de 2025" at bounding box center [943, 172] width 350 height 30
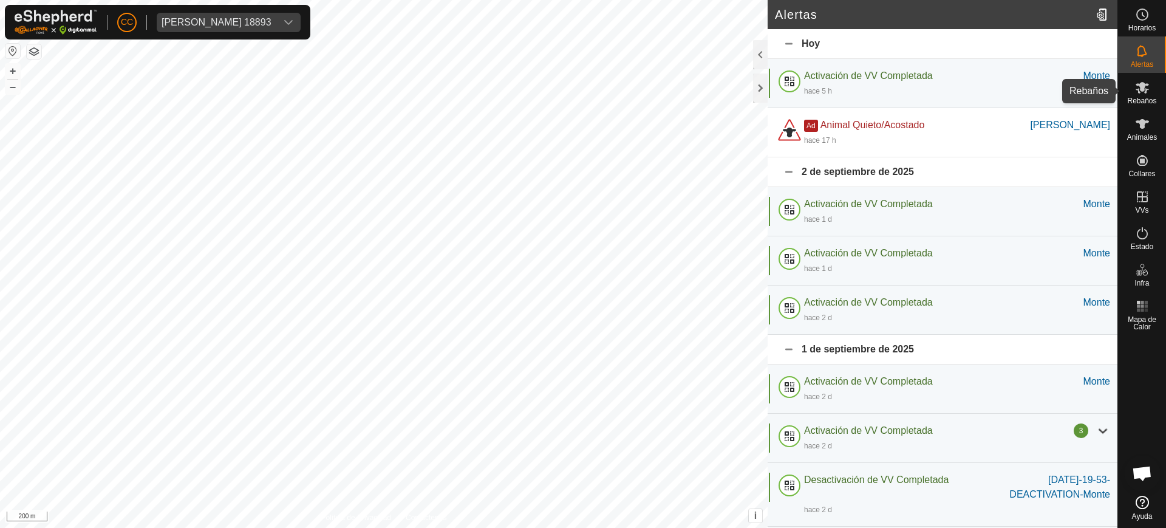
click at [1149, 94] on icon at bounding box center [1142, 87] width 15 height 15
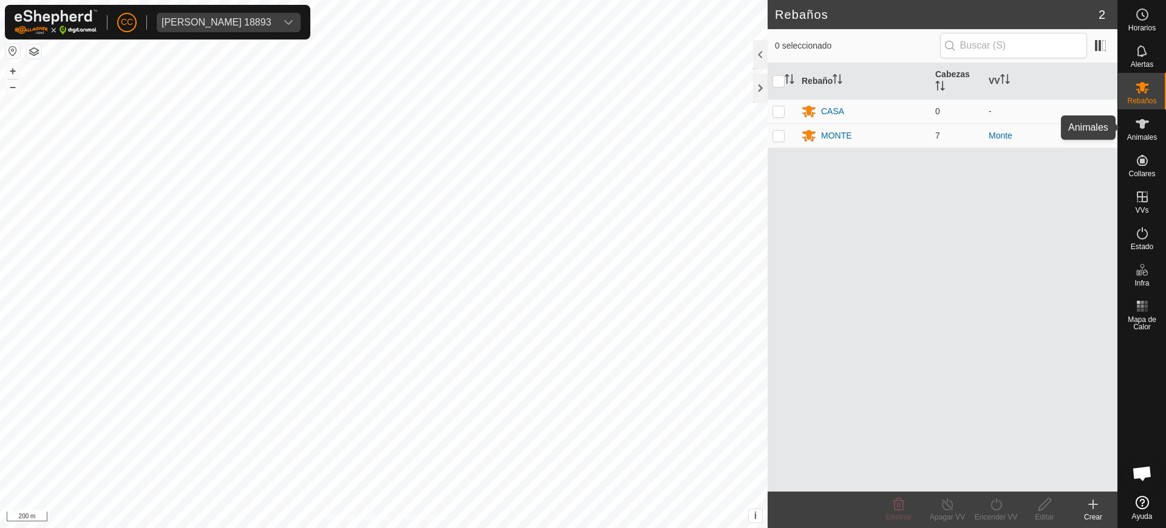
click at [1147, 126] on icon at bounding box center [1142, 124] width 15 height 15
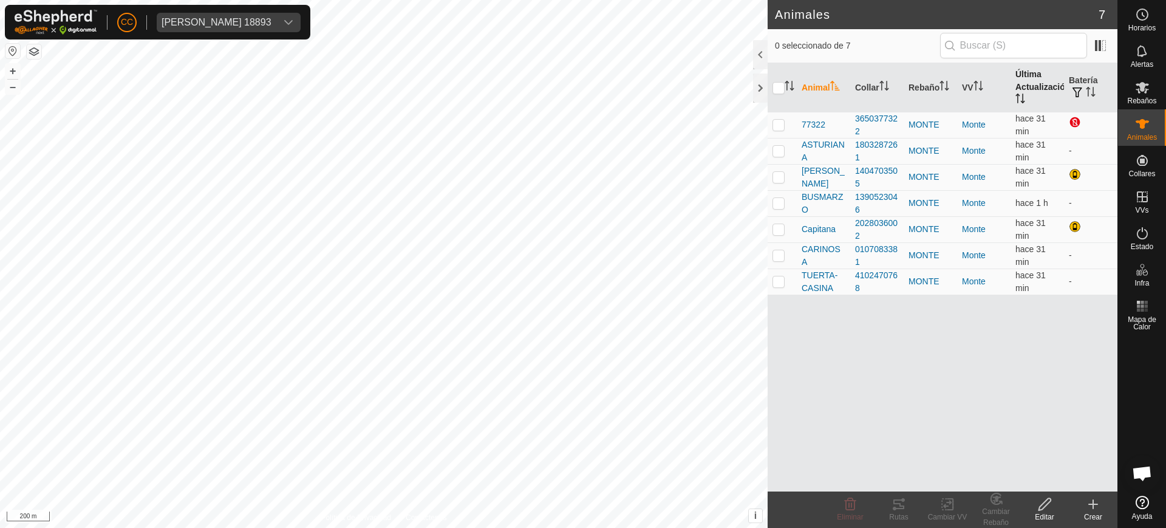
click at [1019, 95] on icon "Activar para ordenar" at bounding box center [1018, 95] width 4 height 2
click at [1016, 94] on icon "Activar para ordenar" at bounding box center [1021, 99] width 10 height 10
click at [1094, 95] on icon "Activar para ordenar" at bounding box center [1093, 95] width 4 height 2
click at [1094, 95] on icon "Activar para ordenar" at bounding box center [1091, 92] width 10 height 10
click at [784, 201] on p-checkbox at bounding box center [779, 203] width 12 height 10
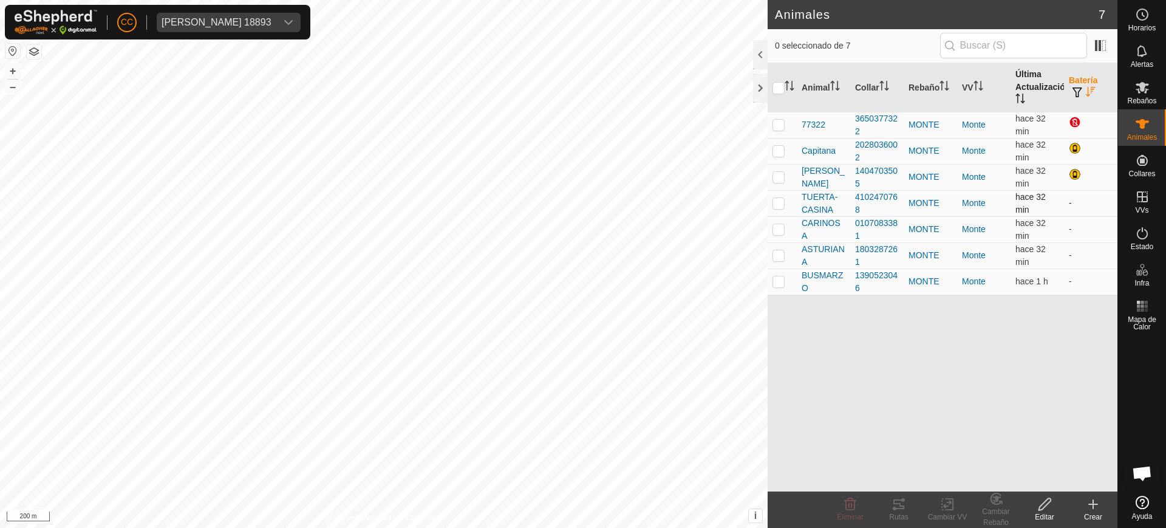
checkbox input "true"
drag, startPoint x: 782, startPoint y: 228, endPoint x: 782, endPoint y: 244, distance: 15.8
click at [782, 229] on p-checkbox at bounding box center [779, 229] width 12 height 10
checkbox input "true"
click at [782, 256] on p-checkbox at bounding box center [779, 255] width 12 height 10
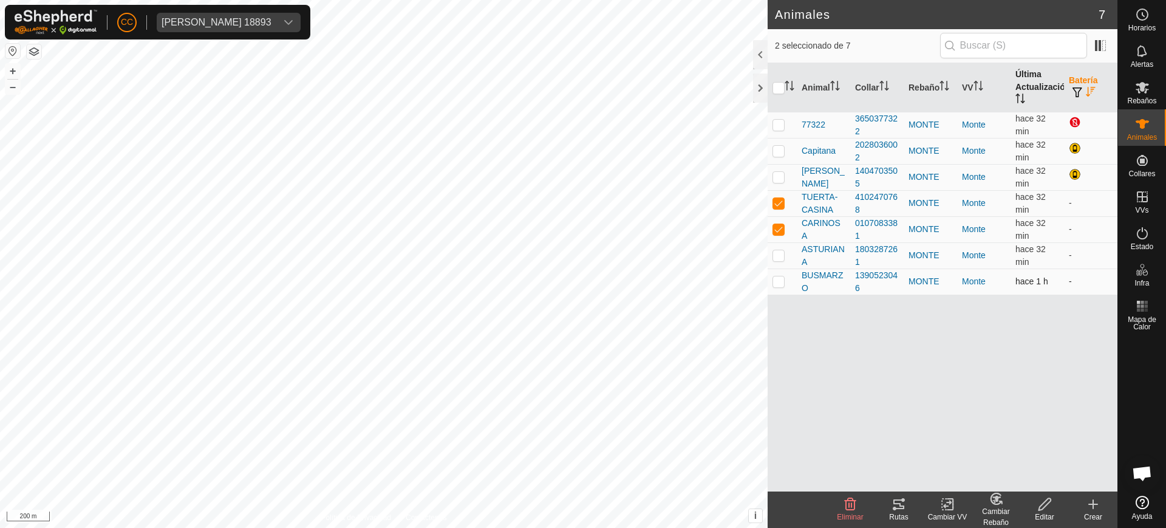
checkbox input "true"
click at [784, 286] on td at bounding box center [782, 281] width 29 height 26
checkbox input "true"
click at [912, 516] on div "Rutas" at bounding box center [899, 516] width 49 height 11
